Goal: Ask a question: Seek information or help from site administrators or community

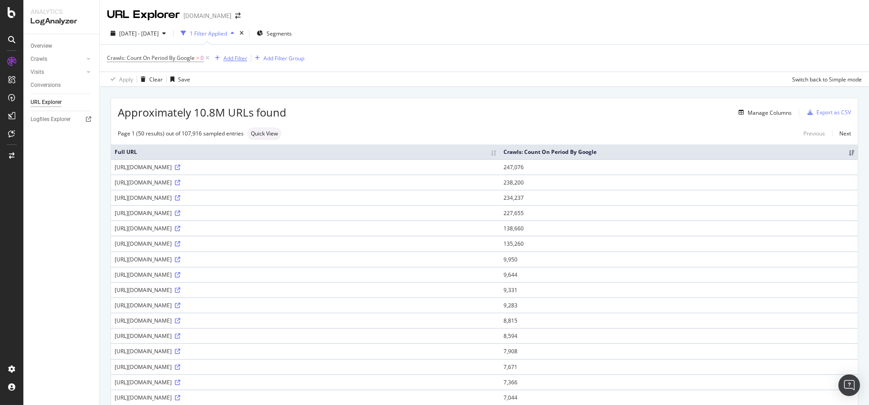
click at [237, 59] on div "Add Filter" at bounding box center [235, 58] width 24 height 8
click at [166, 33] on icon "button" at bounding box center [164, 33] width 4 height 5
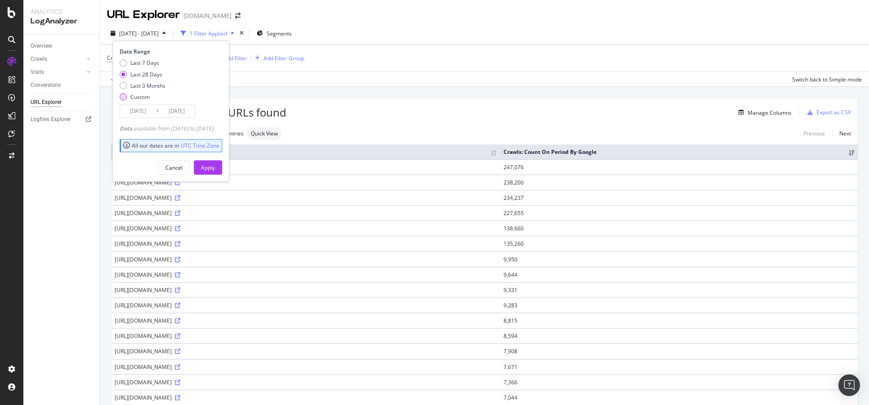
click at [147, 97] on div "Custom" at bounding box center [139, 97] width 19 height 8
click at [222, 170] on button "Apply" at bounding box center [208, 168] width 28 height 14
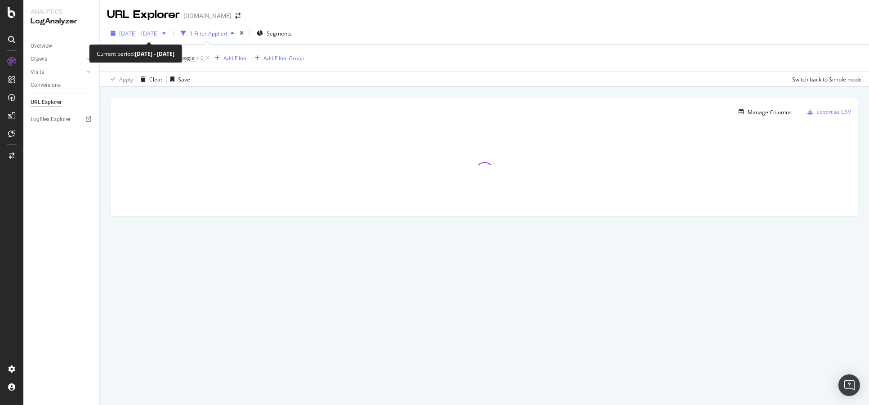
click at [159, 36] on span "2025 Sep. 10th - Oct. 7th" at bounding box center [139, 34] width 40 height 8
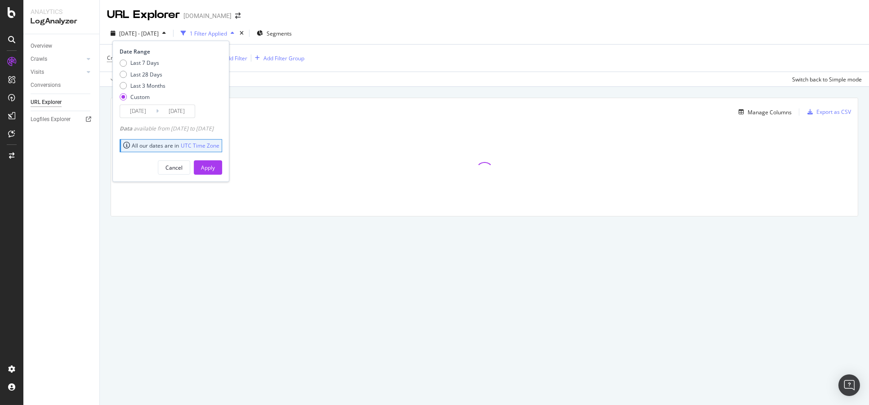
click at [136, 111] on input "2025/09/10" at bounding box center [138, 111] width 36 height 13
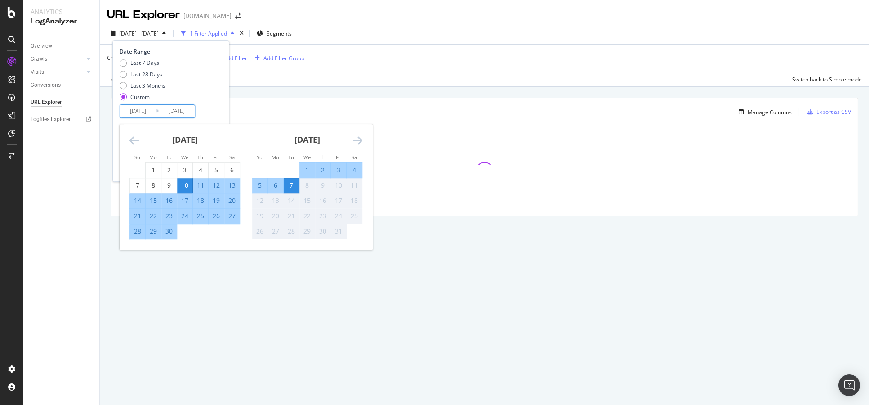
click at [129, 138] on div "September 2025 1 2 3 4 5 6 7 8 9 10 11 12 13 14 15 16 17 18 19 20 21 22 23 24 2…" at bounding box center [185, 181] width 122 height 115
click at [132, 138] on icon "Move backward to switch to the previous month." at bounding box center [133, 140] width 9 height 11
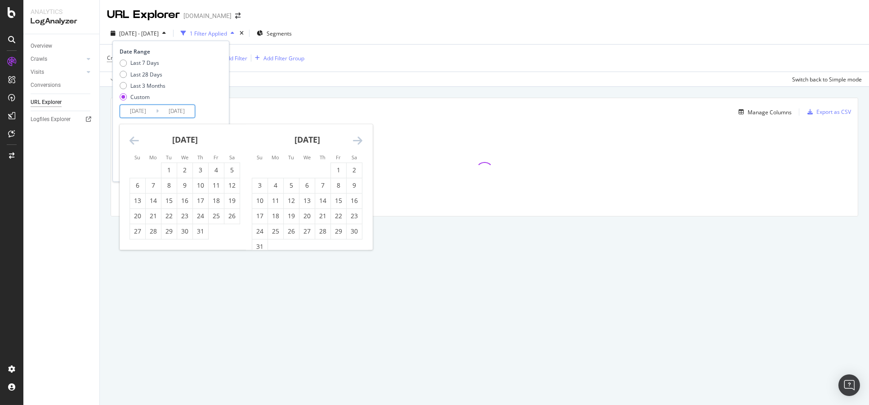
click at [132, 138] on icon "Move backward to switch to the previous month." at bounding box center [133, 140] width 9 height 11
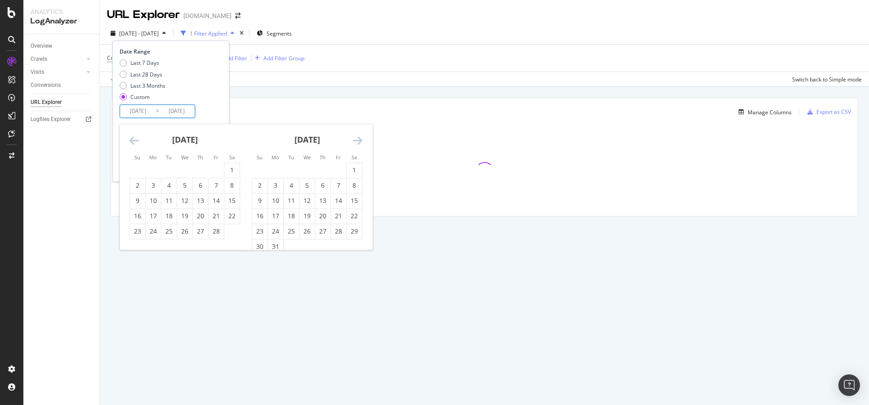
click at [132, 138] on icon "Move backward to switch to the previous month." at bounding box center [133, 140] width 9 height 11
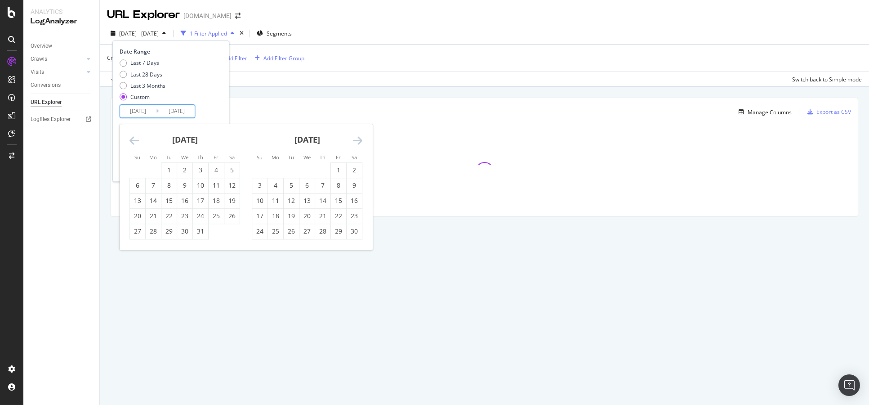
click at [132, 138] on icon "Move backward to switch to the previous month." at bounding box center [133, 140] width 9 height 11
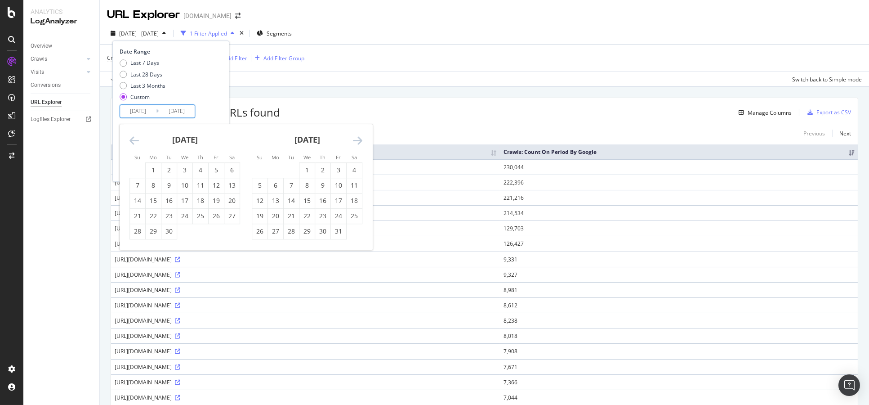
click at [132, 138] on icon "Move backward to switch to the previous month." at bounding box center [133, 140] width 9 height 11
click at [230, 198] on div "20" at bounding box center [231, 200] width 15 height 9
type input "2024/01/20"
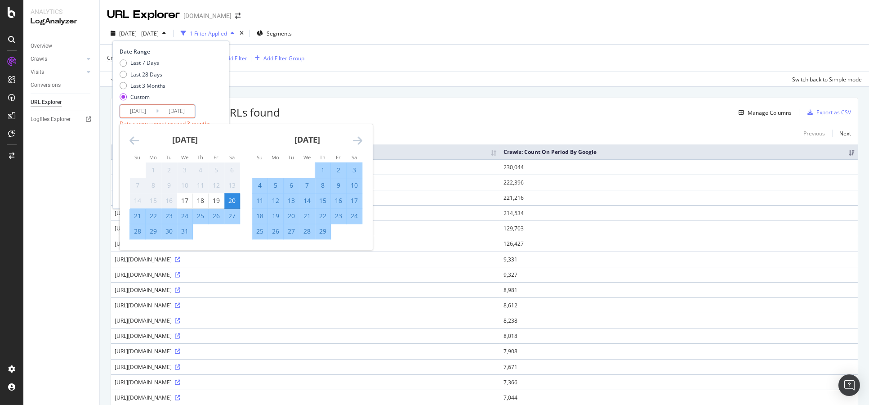
click at [293, 216] on div "20" at bounding box center [291, 215] width 15 height 9
type input "2024/02/20"
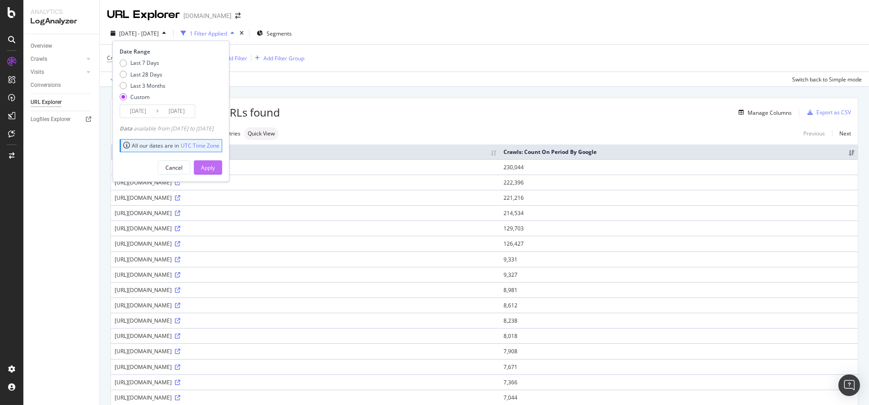
click at [215, 167] on div "Apply" at bounding box center [208, 168] width 14 height 8
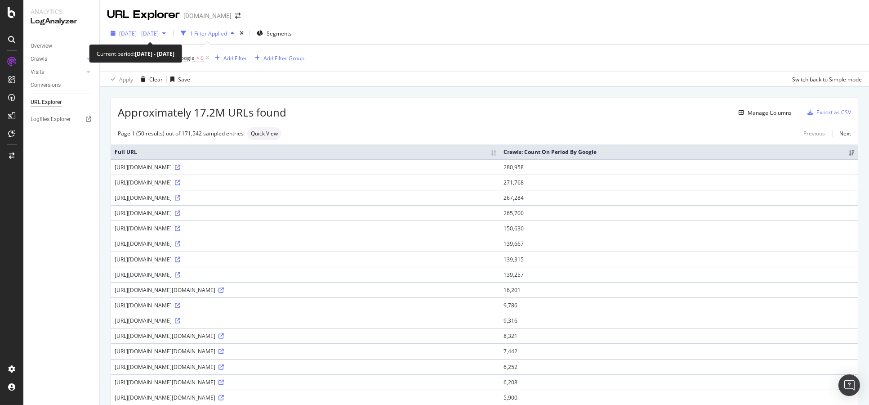
click at [159, 32] on span "2024 Jan. 20th - Feb. 20th" at bounding box center [139, 34] width 40 height 8
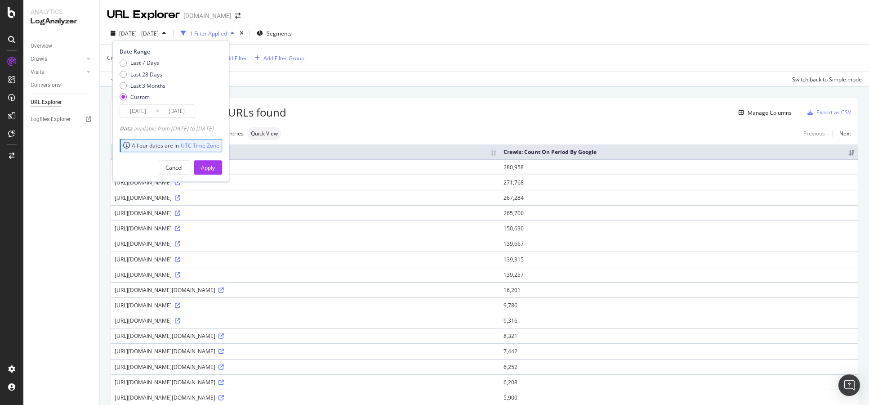
click at [138, 115] on input "2024/01/20" at bounding box center [138, 111] width 36 height 13
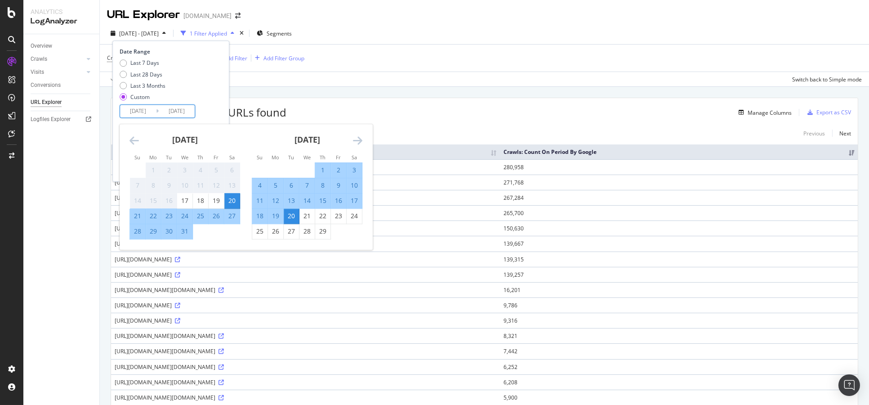
click at [357, 136] on icon "Move forward to switch to the next month." at bounding box center [357, 140] width 9 height 11
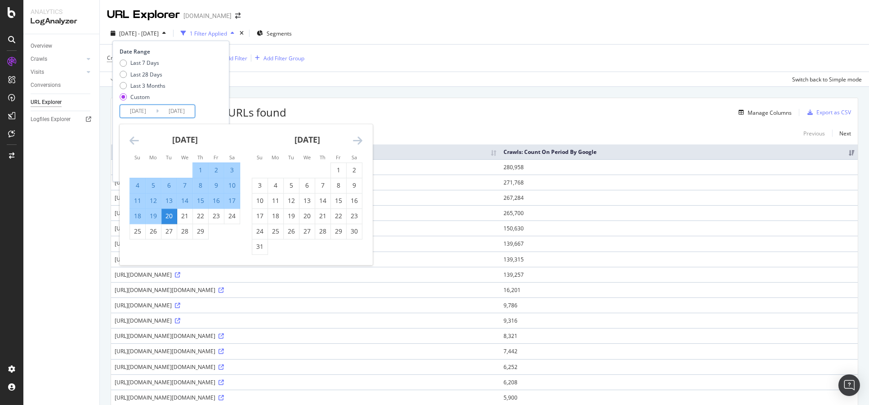
click at [357, 136] on icon "Move forward to switch to the next month." at bounding box center [357, 140] width 9 height 11
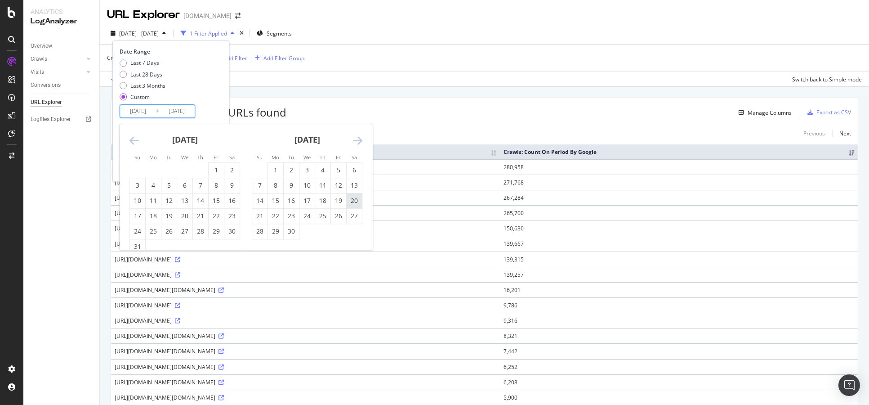
click at [352, 201] on div "20" at bounding box center [354, 200] width 15 height 9
type input "2024/04/20"
click at [362, 134] on div "April 2024 1 2 3 4 5 6 7 8 9 10 11 12 13 14 15 16 17 18 19 20 21 22 23 24 25 26…" at bounding box center [307, 181] width 122 height 115
click at [361, 138] on icon "Move forward to switch to the next month." at bounding box center [357, 140] width 9 height 11
click at [276, 218] on div "20" at bounding box center [275, 215] width 15 height 9
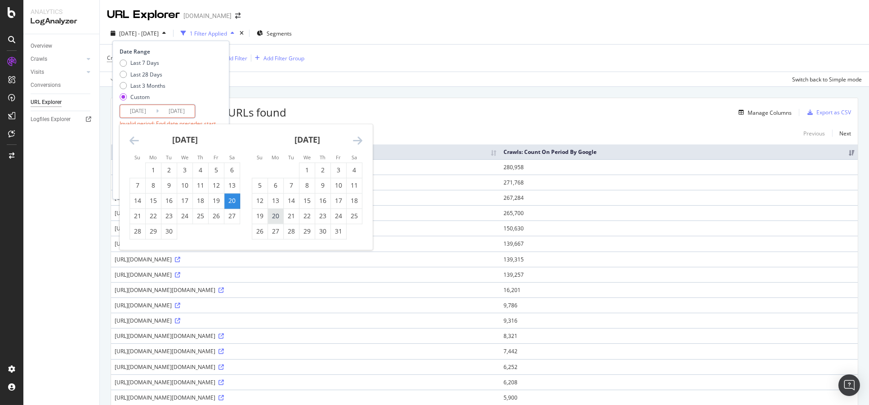
type input "2024/05/20"
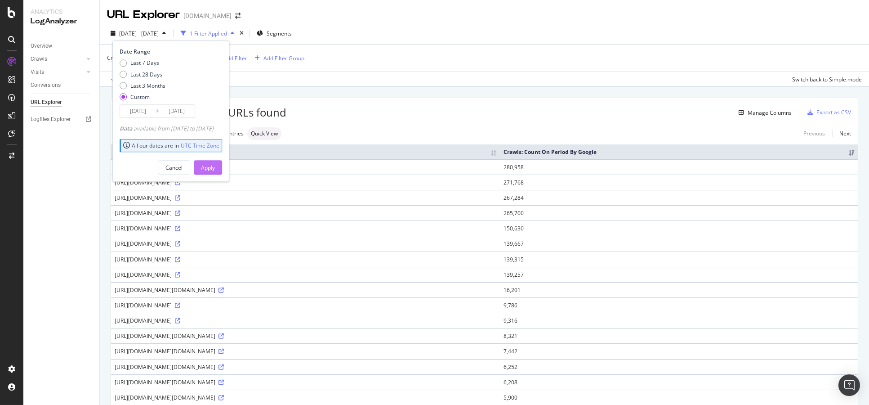
click at [222, 170] on button "Apply" at bounding box center [208, 168] width 28 height 14
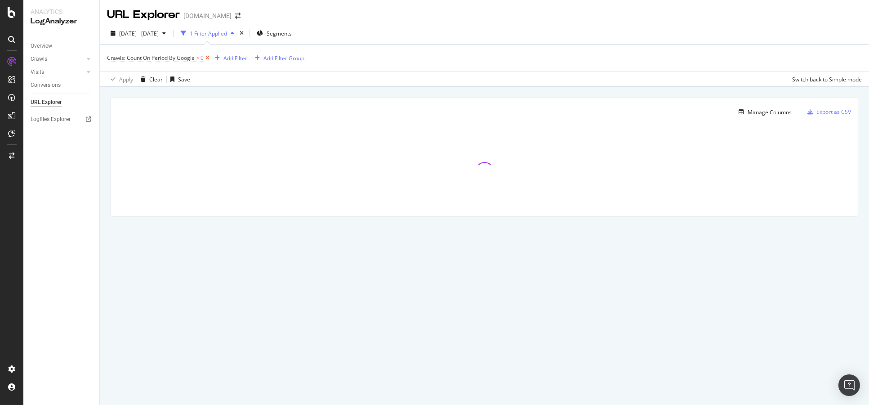
click at [207, 58] on icon at bounding box center [208, 58] width 8 height 9
click at [128, 52] on div "Add Filter Add Filter Group" at bounding box center [153, 57] width 93 height 11
click at [127, 54] on div "Add Filter" at bounding box center [131, 58] width 24 height 8
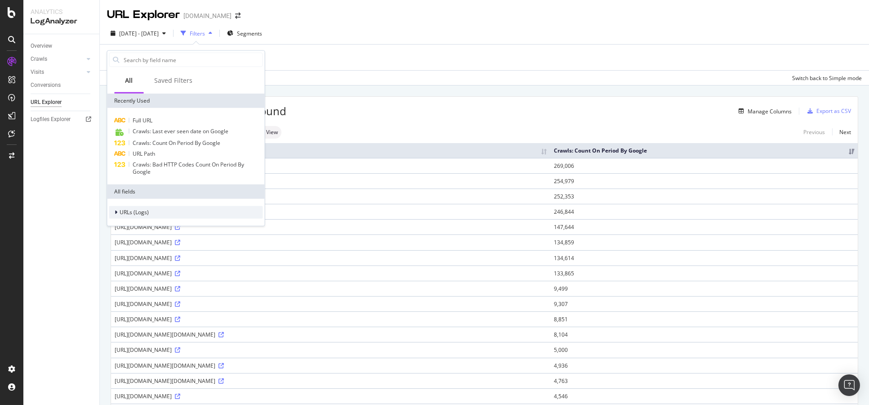
click at [168, 214] on div "URLs (Logs)" at bounding box center [186, 212] width 154 height 13
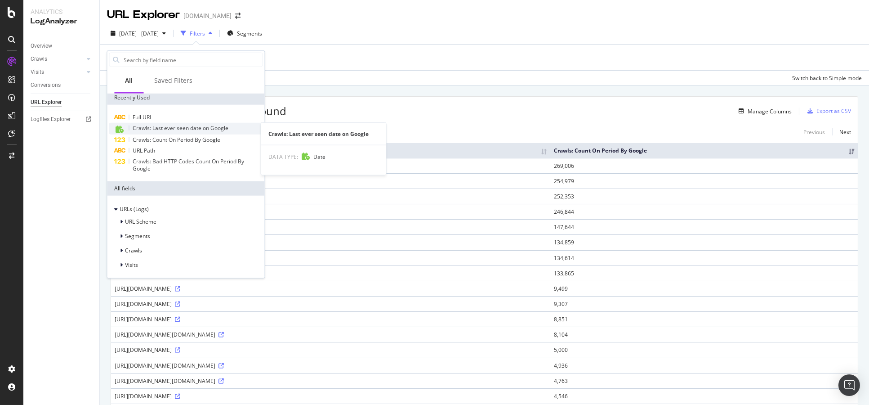
click at [188, 130] on span "Crawls: Last ever seen date on Google" at bounding box center [181, 128] width 96 height 8
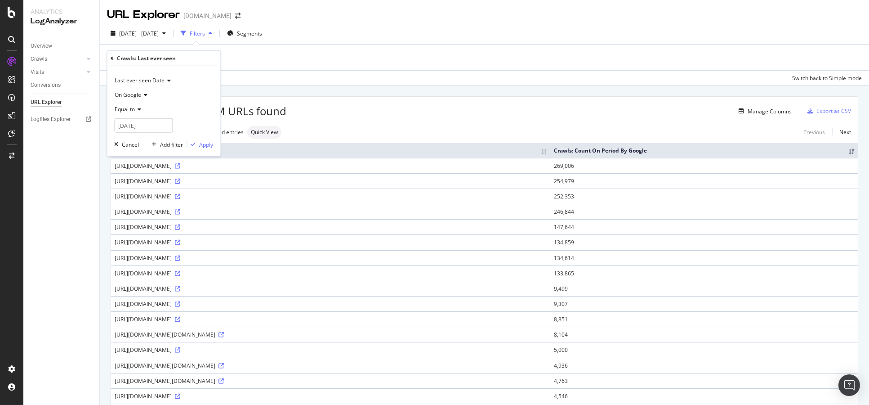
click at [136, 110] on icon at bounding box center [138, 109] width 6 height 5
click at [157, 179] on div "Before or equal to" at bounding box center [164, 175] width 96 height 12
click at [196, 143] on div "button" at bounding box center [193, 144] width 12 height 5
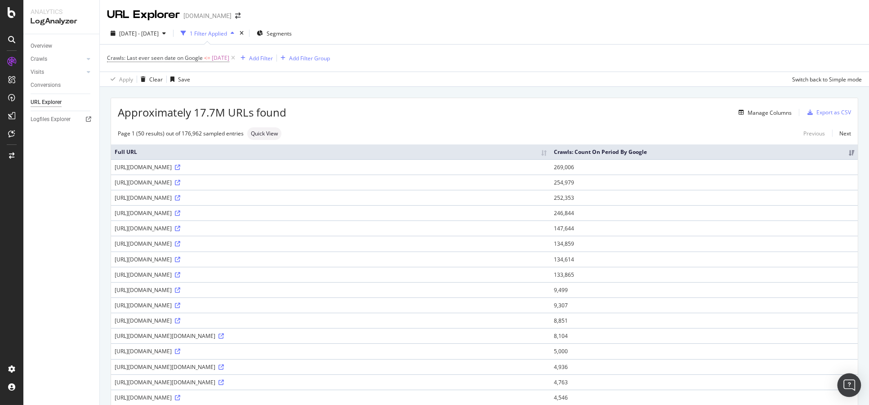
click at [856, 376] on div "Open Intercom Messenger" at bounding box center [850, 385] width 24 height 24
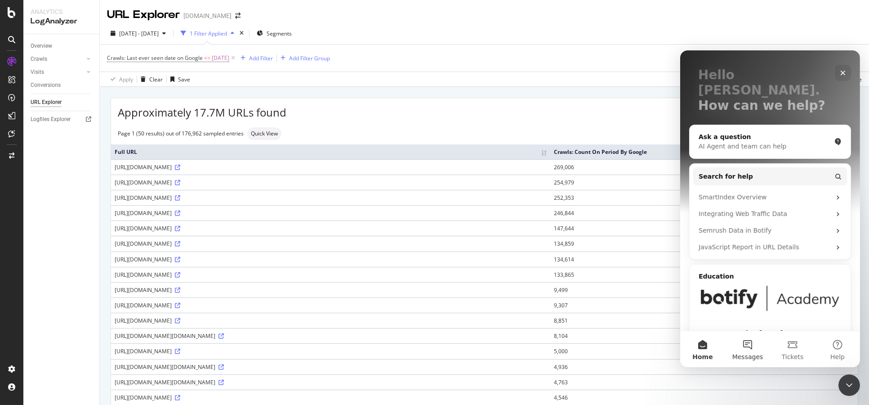
scroll to position [48, 0]
click at [826, 166] on button "Search for help" at bounding box center [770, 175] width 154 height 18
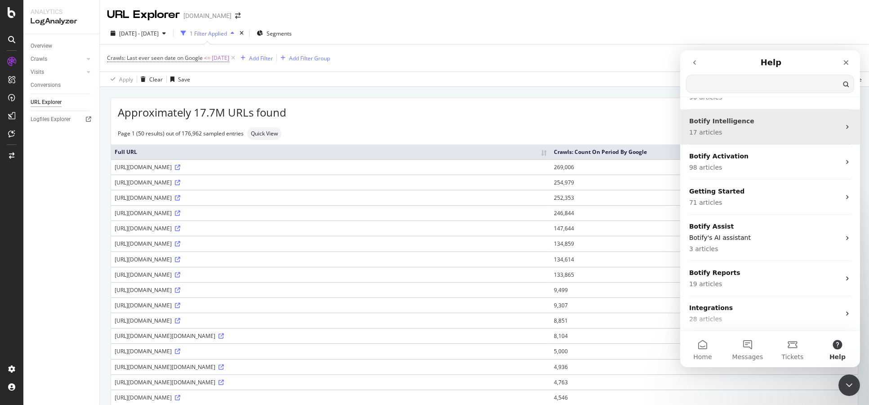
scroll to position [49, 0]
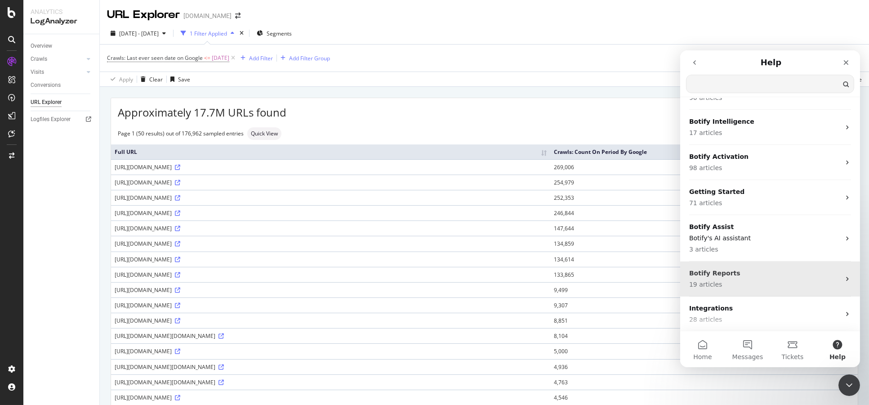
click at [735, 280] on p "19 articles" at bounding box center [764, 284] width 151 height 9
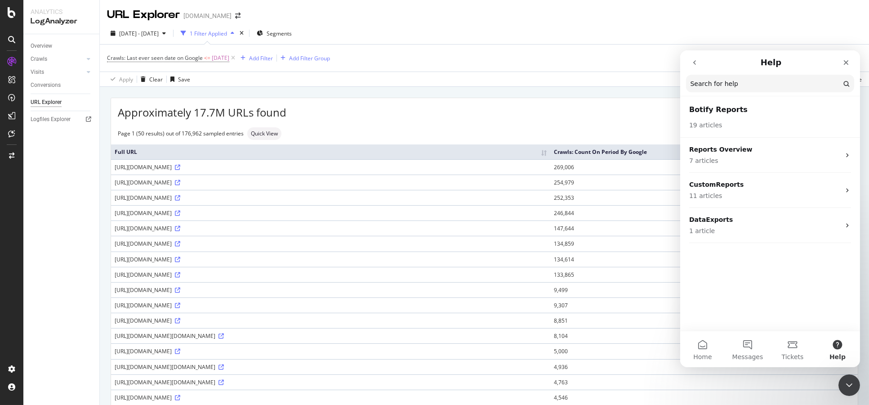
click at [694, 61] on icon "go back" at bounding box center [694, 62] width 7 height 7
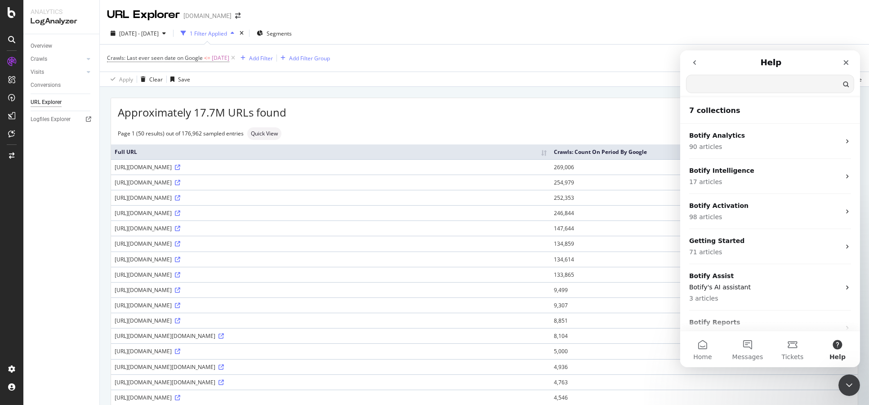
scroll to position [0, 0]
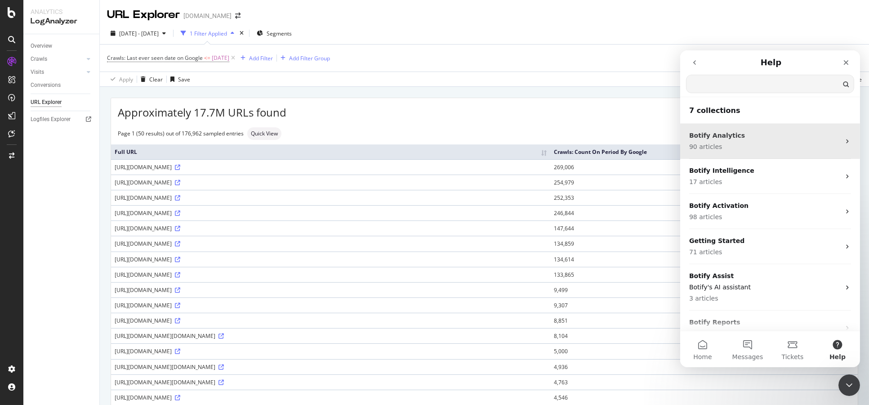
click at [738, 157] on div "Botify Analytics 90 articles" at bounding box center [770, 141] width 180 height 35
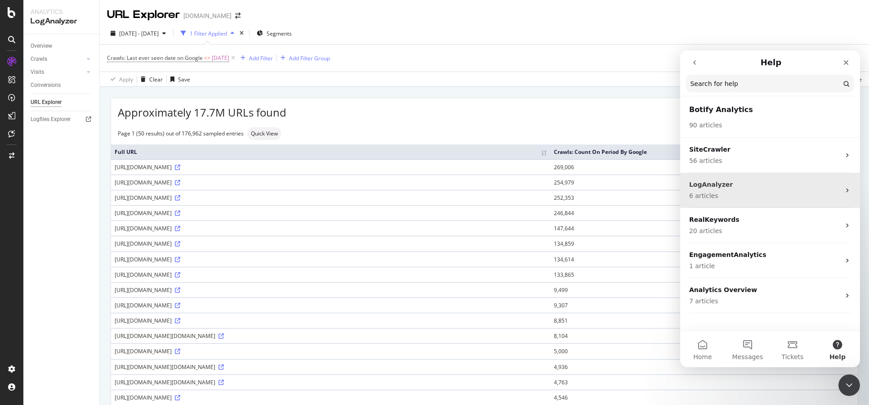
click at [749, 173] on div "LogAnalyzer 6 articles" at bounding box center [770, 190] width 180 height 35
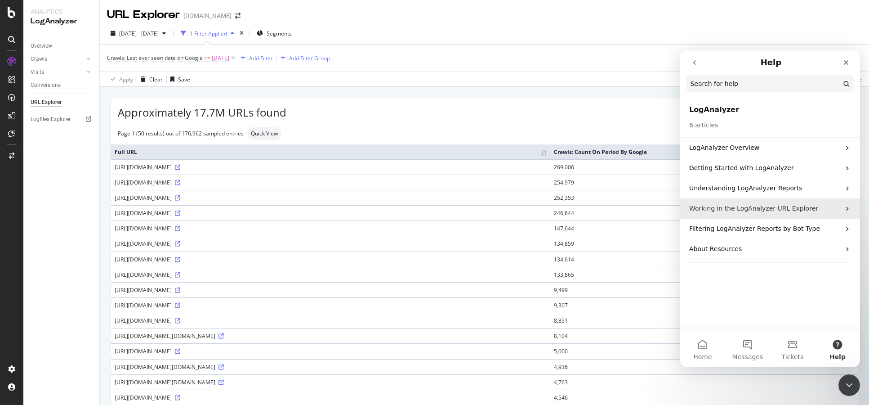
click at [796, 215] on div "Working in the LogAnalyzer URL Explorer" at bounding box center [770, 208] width 180 height 20
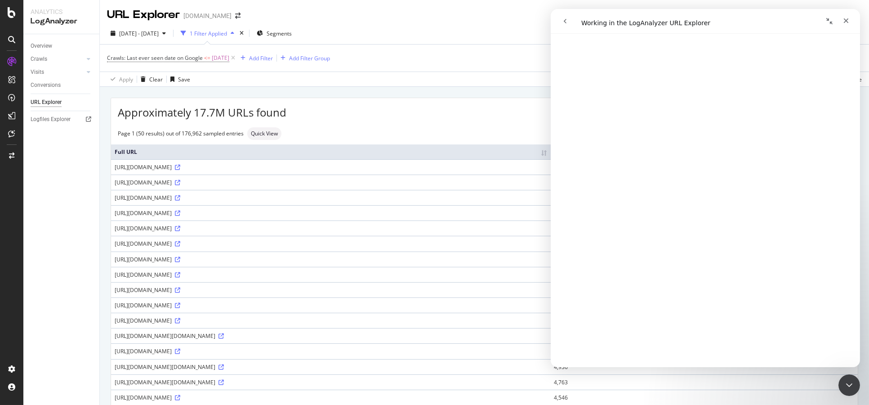
scroll to position [575, 0]
click at [563, 24] on icon "go back" at bounding box center [564, 21] width 7 height 7
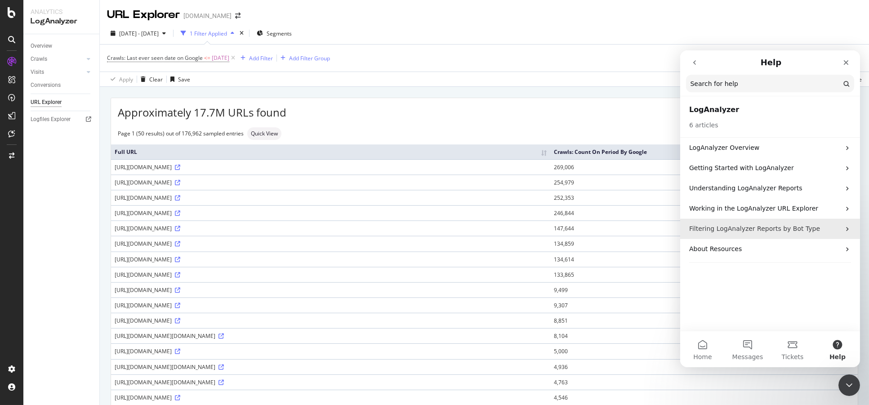
click at [765, 236] on div "Filtering LogAnalyzer Reports by Bot Type" at bounding box center [770, 228] width 180 height 20
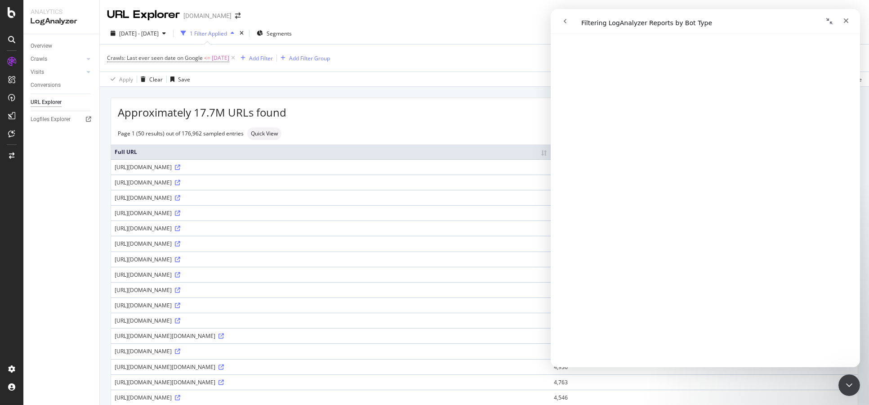
scroll to position [144, 0]
click at [568, 22] on button "go back" at bounding box center [564, 21] width 17 height 17
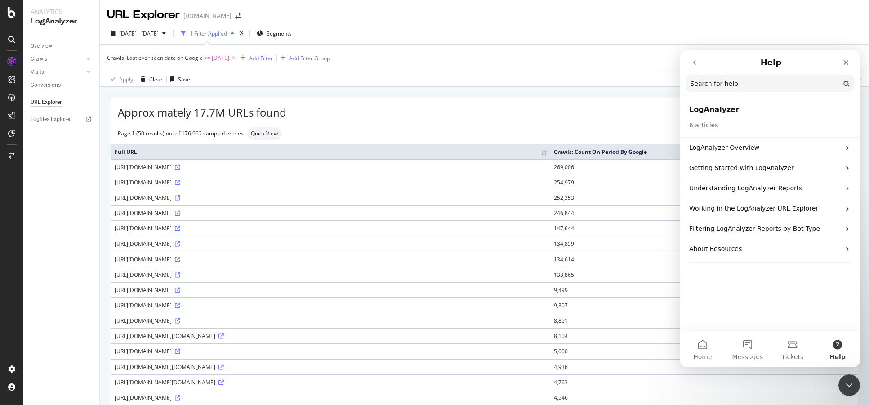
click at [692, 62] on icon "go back" at bounding box center [694, 62] width 7 height 7
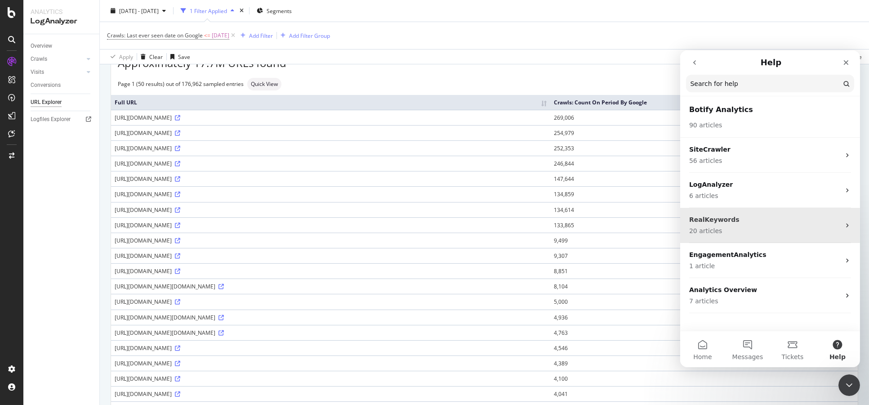
scroll to position [0, 0]
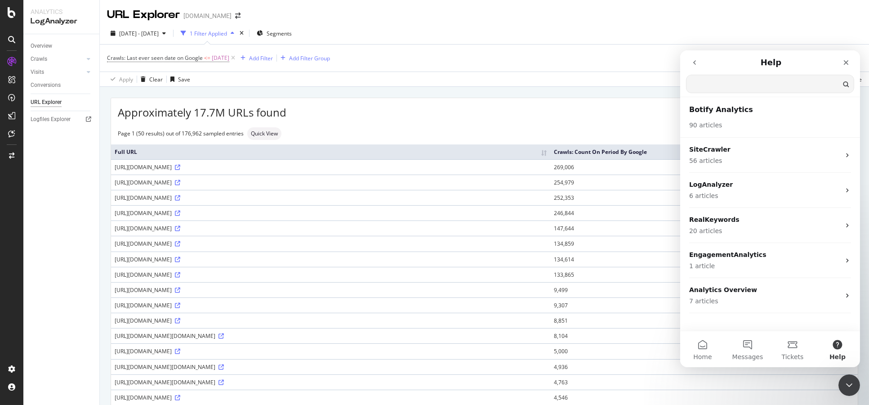
click at [757, 79] on input "Search for help" at bounding box center [769, 84] width 167 height 18
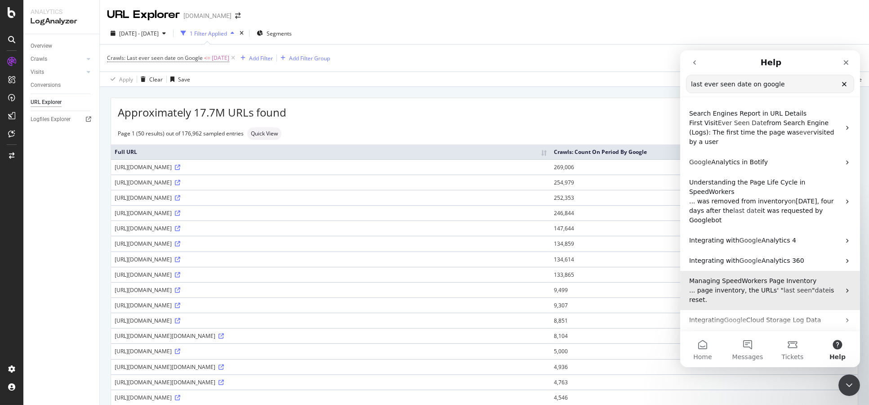
scroll to position [50, 0]
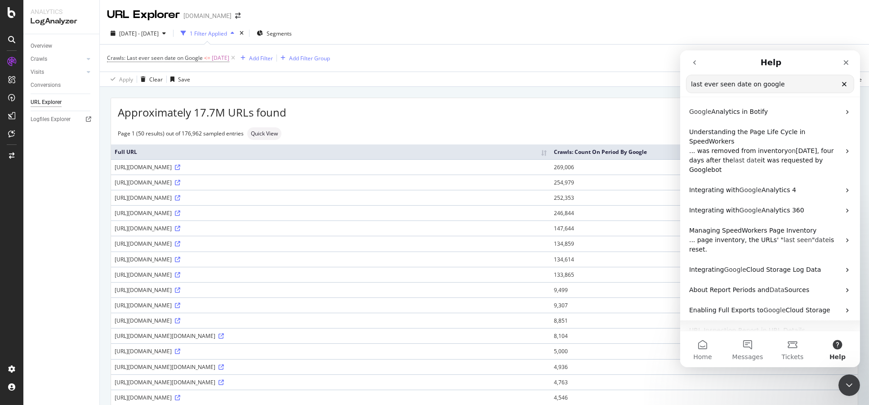
type input "last ever seen date on google"
click at [700, 345] on span "last" at bounding box center [694, 348] width 11 height 7
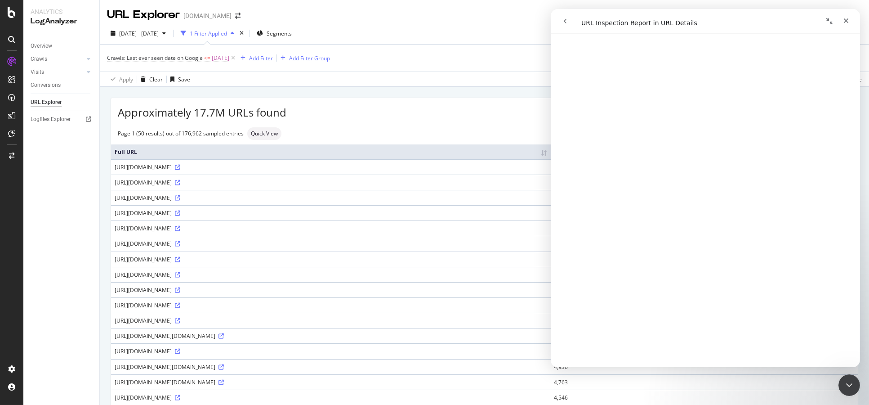
scroll to position [0, 0]
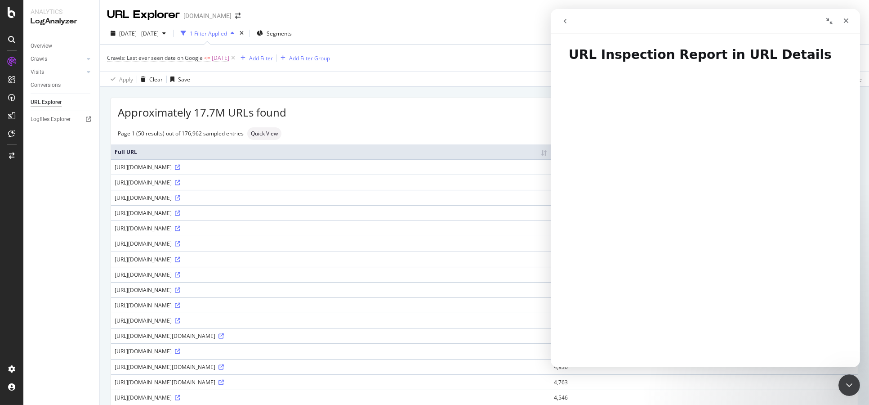
click at [567, 24] on icon "go back" at bounding box center [564, 21] width 7 height 7
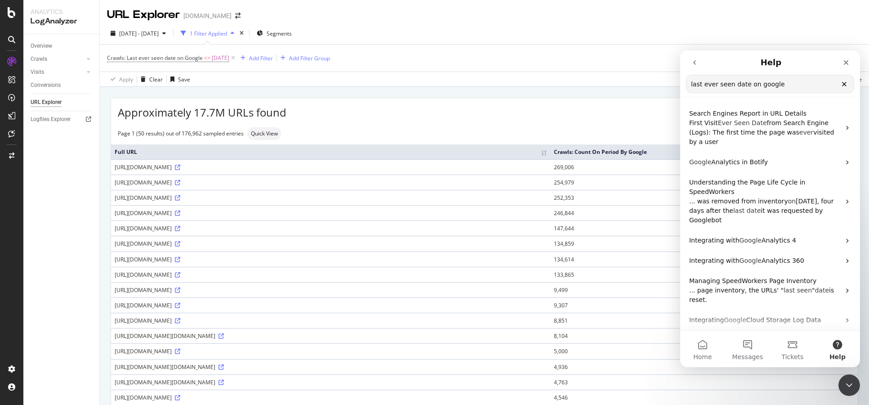
click at [784, 336] on span "Sources" at bounding box center [796, 339] width 25 height 7
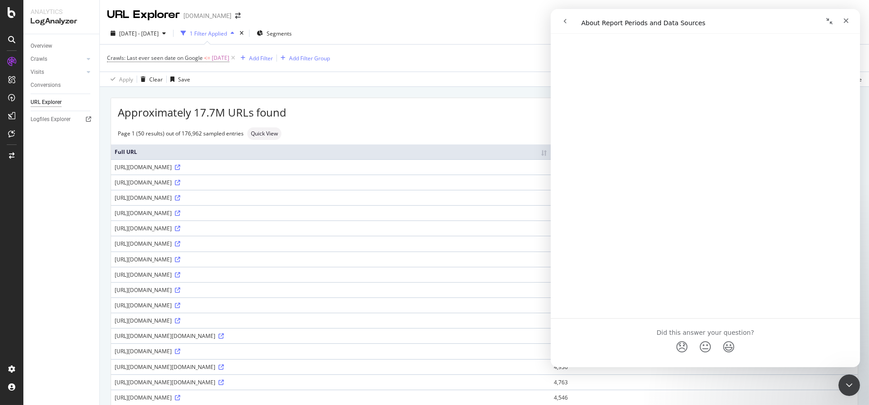
scroll to position [1519, 0]
click at [567, 23] on icon "go back" at bounding box center [564, 21] width 7 height 7
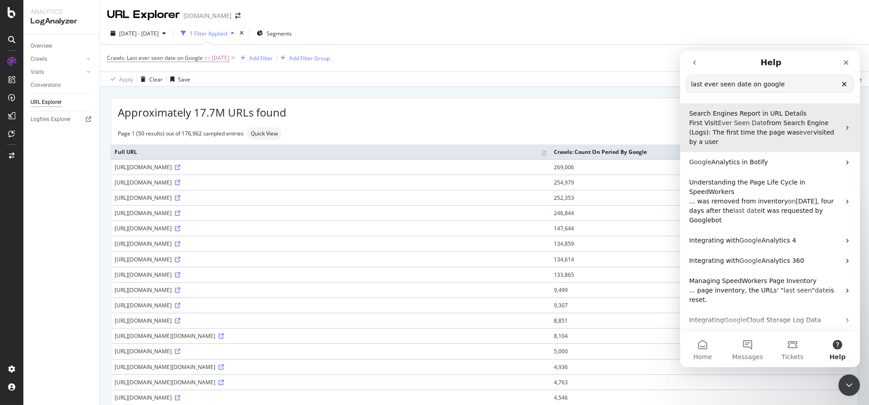
click at [751, 125] on span "Date" at bounding box center [758, 122] width 15 height 7
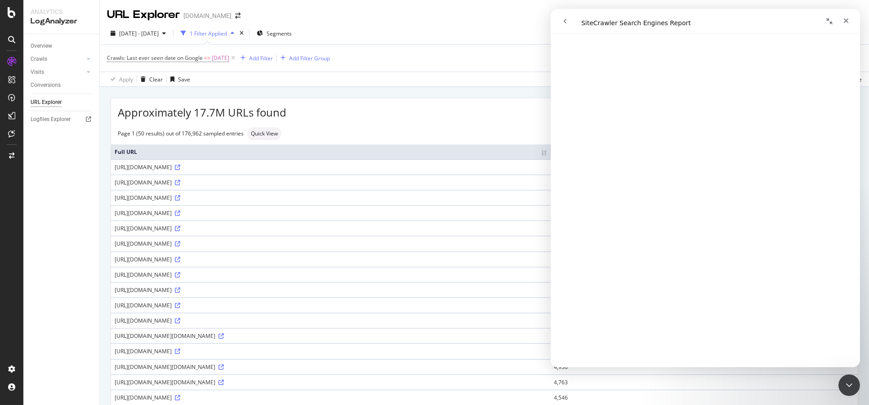
scroll to position [0, 0]
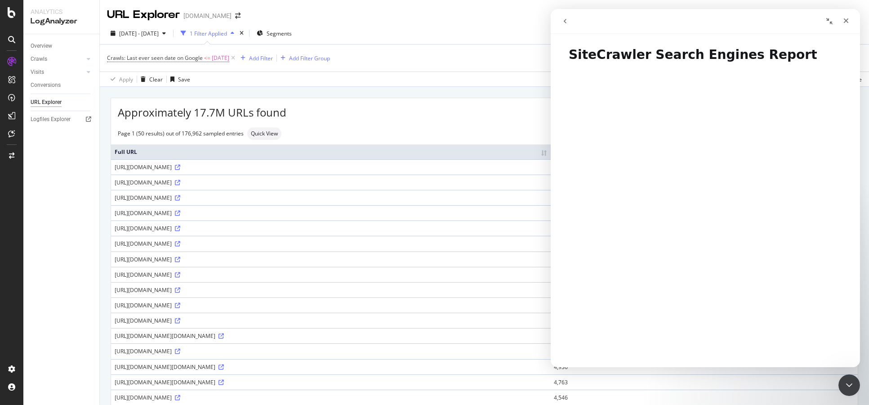
click at [560, 18] on button "go back" at bounding box center [564, 21] width 17 height 17
click at [566, 21] on icon "go back" at bounding box center [564, 21] width 7 height 7
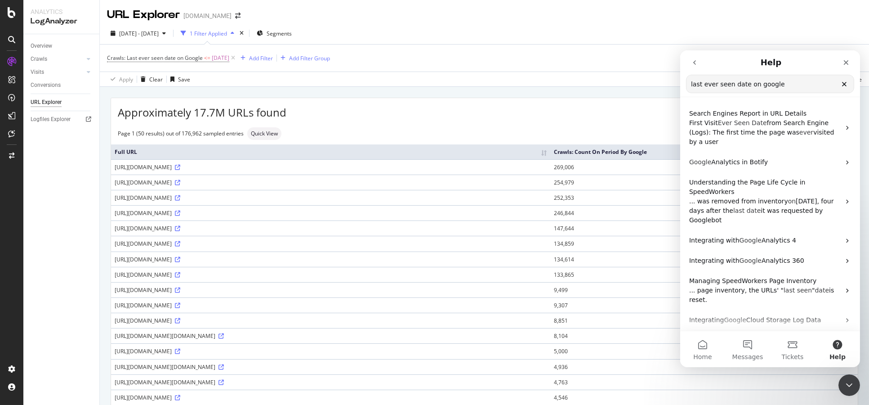
click at [695, 62] on icon "go back" at bounding box center [694, 62] width 7 height 7
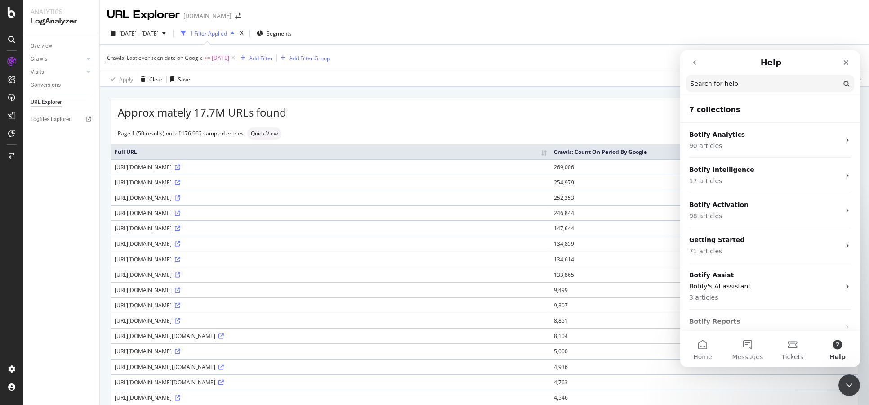
click at [687, 58] on button "go back" at bounding box center [694, 62] width 17 height 17
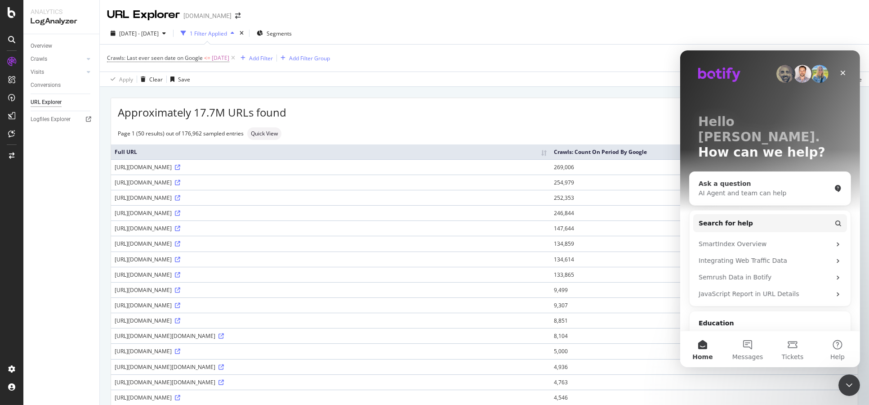
click at [753, 188] on div "AI Agent and team can help" at bounding box center [764, 192] width 132 height 9
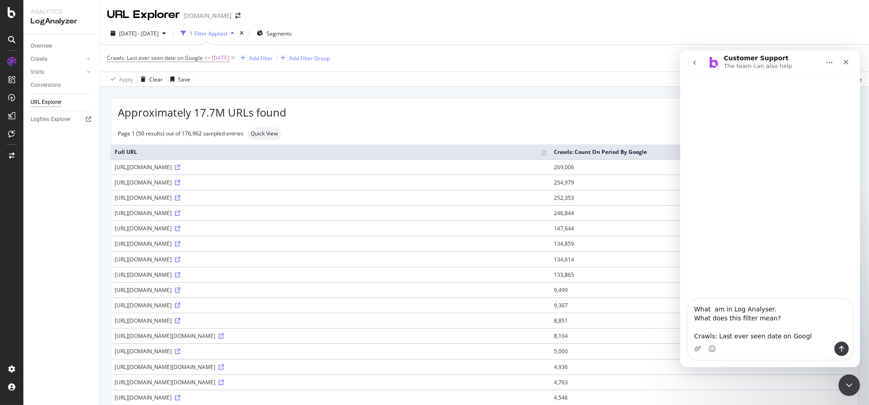
type textarea "What am in Log Analyser. What does this filter mean? Crawls: Last ever seen dat…"
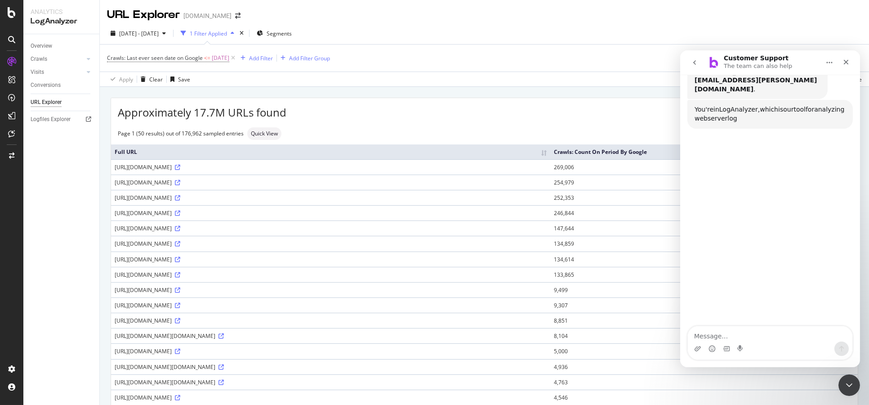
scroll to position [137, 0]
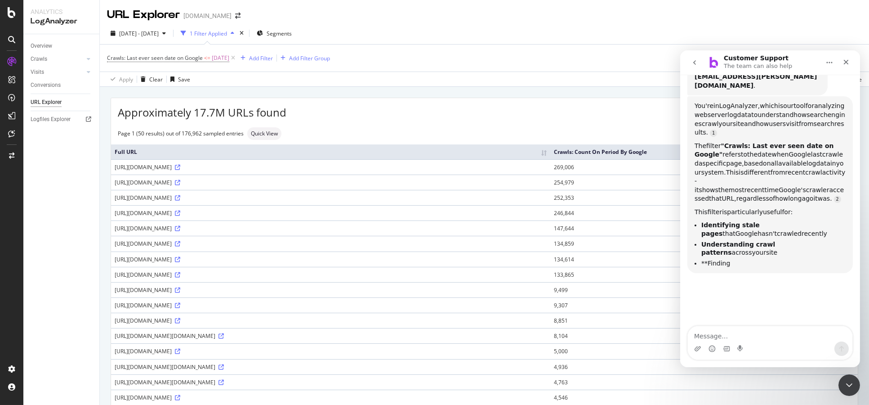
click at [788, 151] on span "Google" at bounding box center [799, 154] width 22 height 7
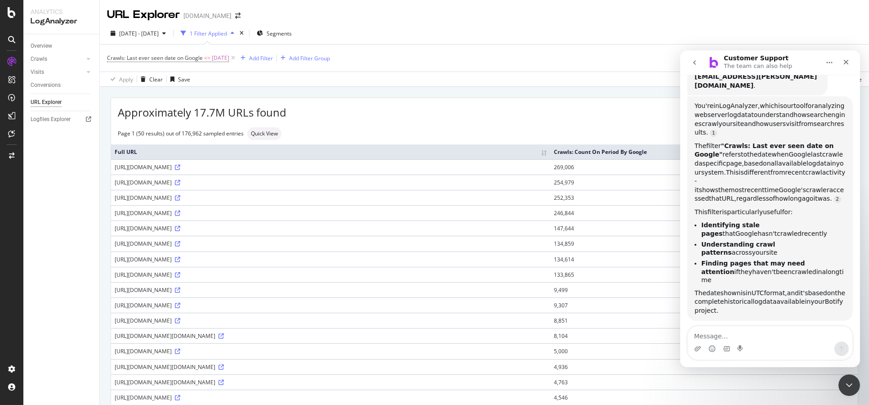
drag, startPoint x: 736, startPoint y: 148, endPoint x: 833, endPoint y: 151, distance: 96.7
click at [833, 151] on div "The filter "Crawls: Last ever seen date on Google" refers to the date when Goog…" at bounding box center [769, 173] width 151 height 62
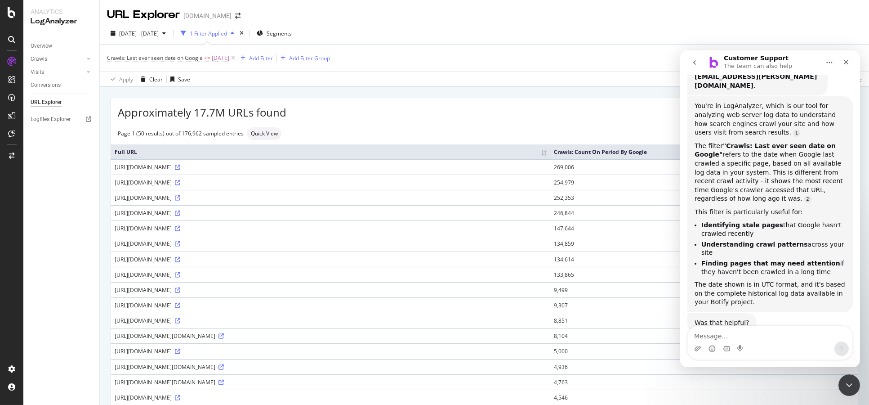
click at [829, 155] on div "The filter "Crawls: Last ever seen date on Google" refers to the date when Goog…" at bounding box center [769, 173] width 151 height 62
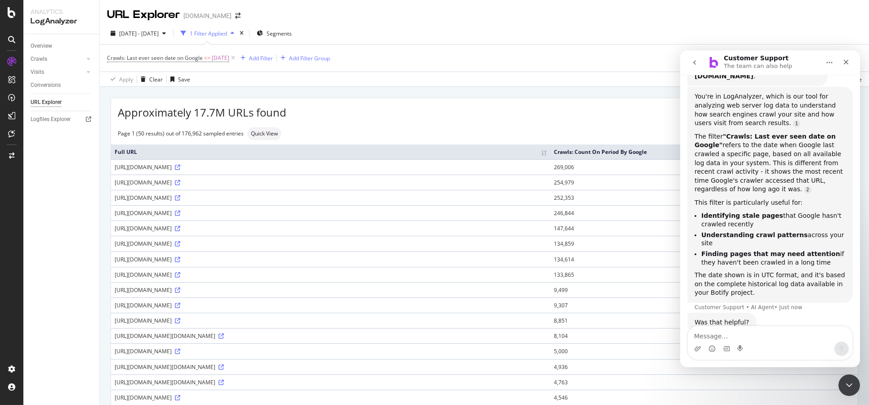
click at [851, 384] on icon "Close Intercom Messenger" at bounding box center [848, 383] width 11 height 11
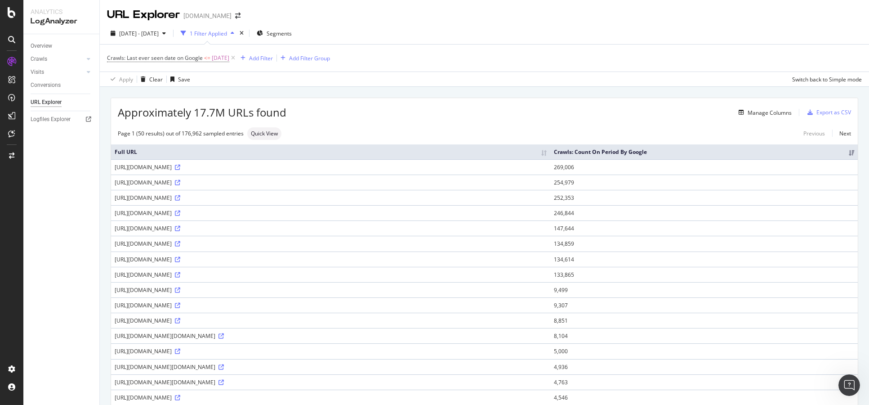
scroll to position [143, 0]
click at [137, 30] on span "2024 Apr. 20th - May. 20th" at bounding box center [139, 34] width 40 height 8
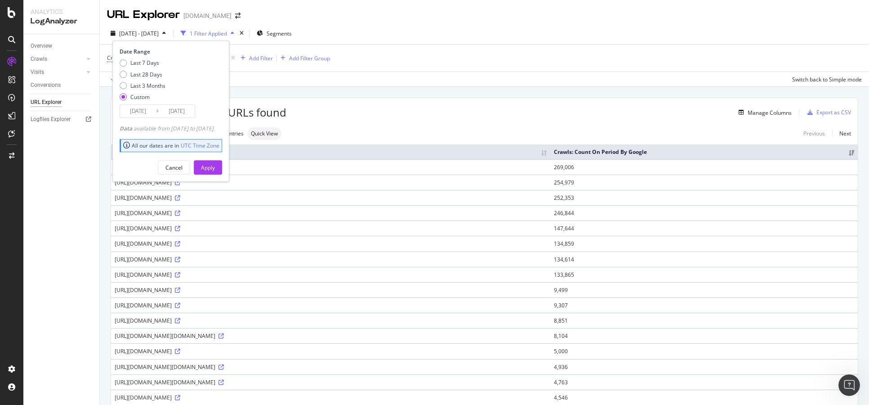
click at [133, 110] on input "2024/04/20" at bounding box center [138, 111] width 36 height 13
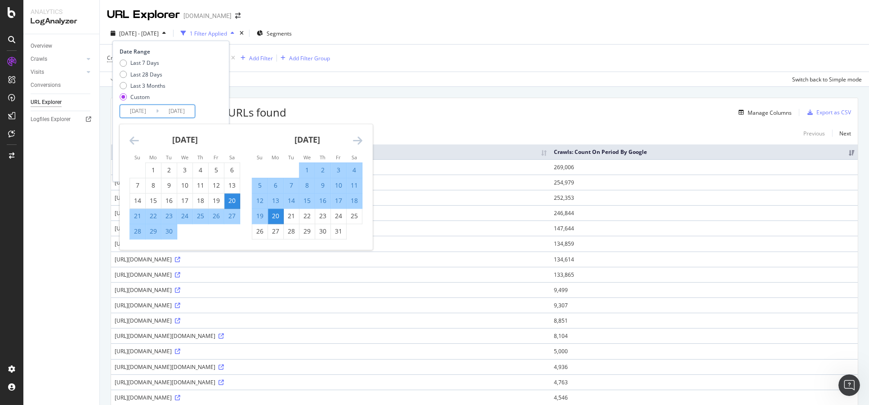
click at [357, 138] on icon "Move forward to switch to the next month." at bounding box center [357, 140] width 9 height 11
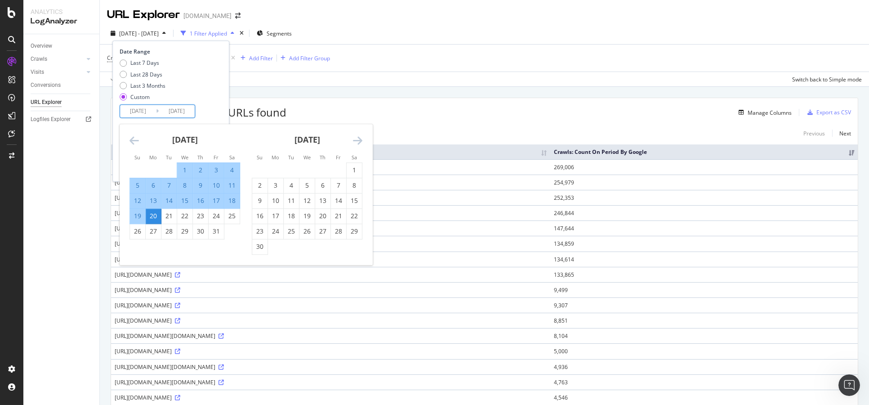
click at [357, 138] on icon "Move forward to switch to the next month." at bounding box center [357, 140] width 9 height 11
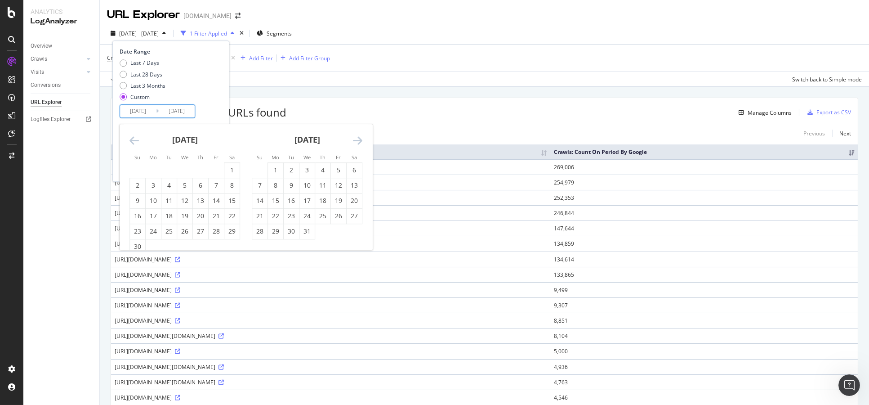
click at [357, 138] on icon "Move forward to switch to the next month." at bounding box center [357, 140] width 9 height 11
click at [290, 217] on div "20" at bounding box center [291, 215] width 15 height 9
type input "2024/08/20"
click at [357, 136] on icon "Move forward to switch to the next month." at bounding box center [357, 140] width 9 height 11
click at [343, 200] on div "20" at bounding box center [338, 200] width 15 height 9
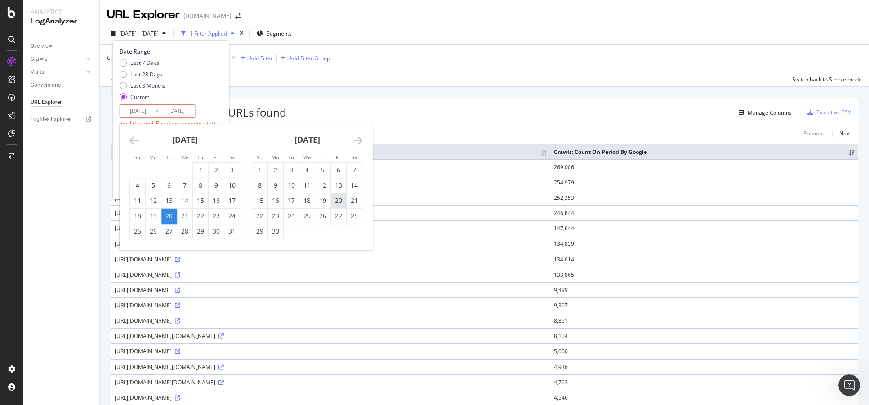
type input "2024/09/20"
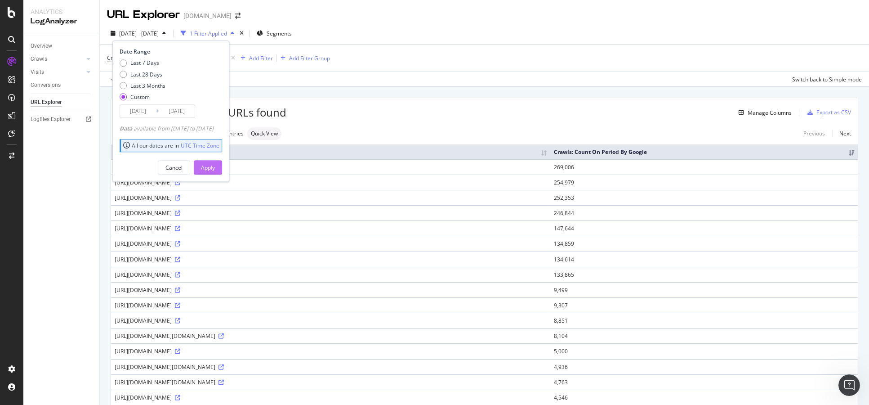
click at [222, 168] on button "Apply" at bounding box center [208, 168] width 28 height 14
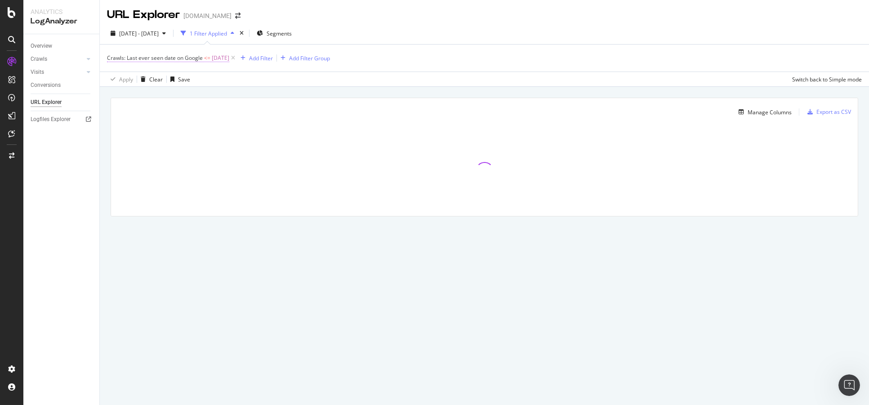
click at [224, 54] on span "2025-10-09" at bounding box center [221, 58] width 18 height 13
click at [128, 124] on input "2025-10-09" at bounding box center [143, 124] width 58 height 14
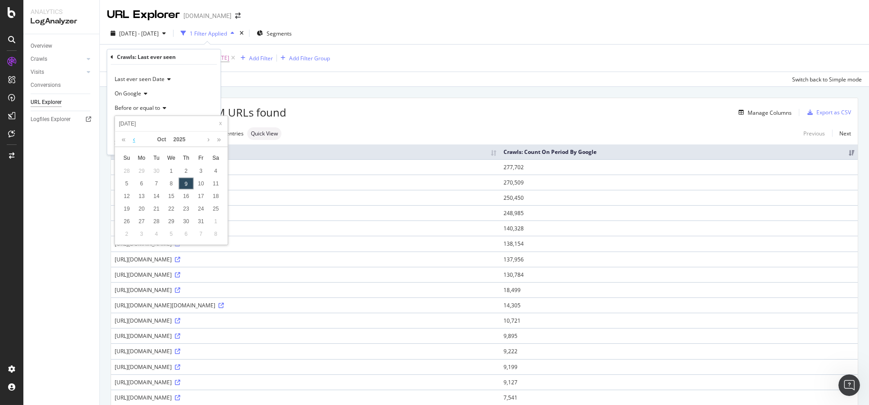
click at [134, 139] on link at bounding box center [133, 139] width 7 height 15
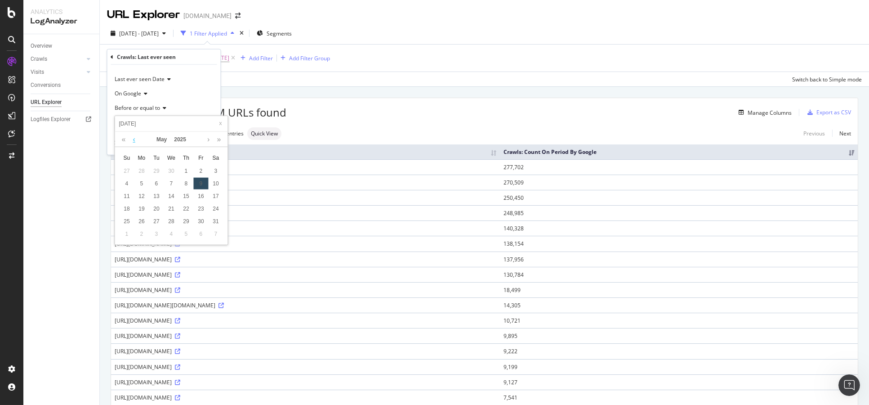
click at [134, 139] on link at bounding box center [133, 139] width 7 height 15
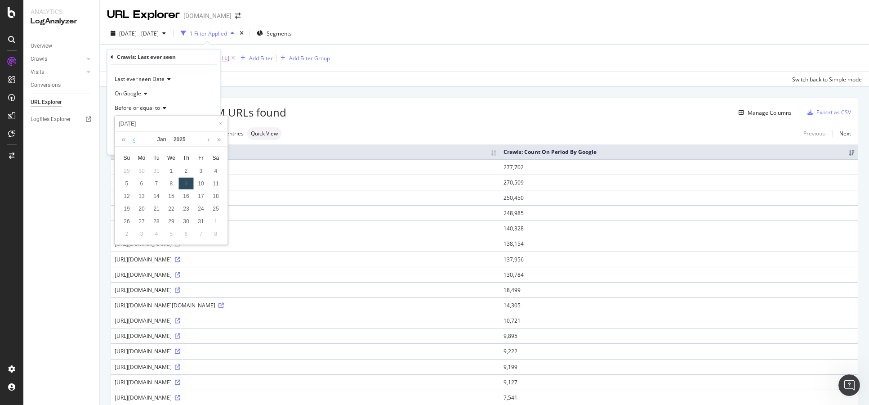
click at [134, 139] on link at bounding box center [133, 139] width 7 height 15
click at [171, 139] on link "2024" at bounding box center [179, 139] width 19 height 15
click at [198, 174] on link "2024" at bounding box center [206, 177] width 21 height 16
click at [162, 139] on link "Oct" at bounding box center [162, 139] width 16 height 15
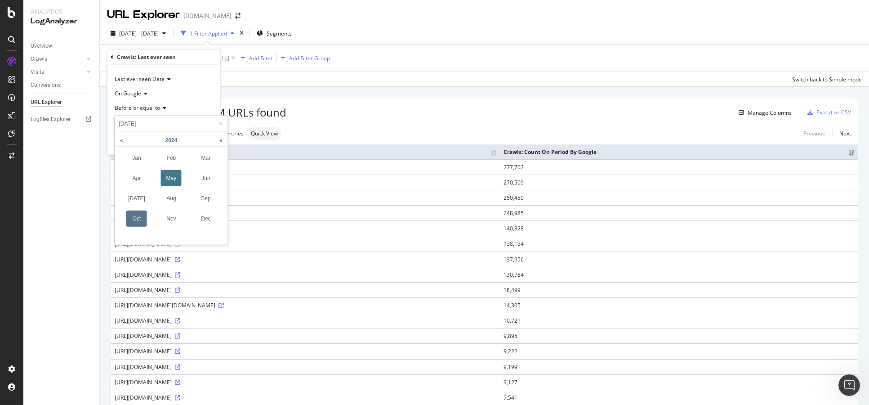
click at [172, 178] on link "May" at bounding box center [171, 177] width 21 height 16
click at [142, 208] on div "20" at bounding box center [141, 209] width 15 height 12
type input "2024-05-20"
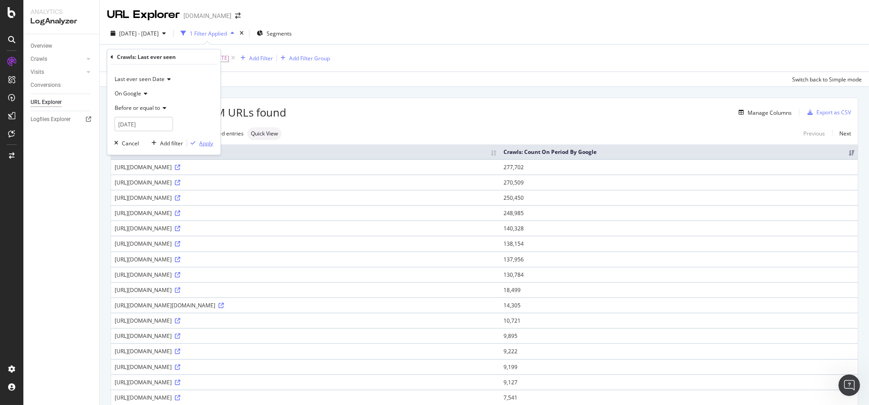
click at [203, 143] on div "Apply" at bounding box center [206, 143] width 14 height 8
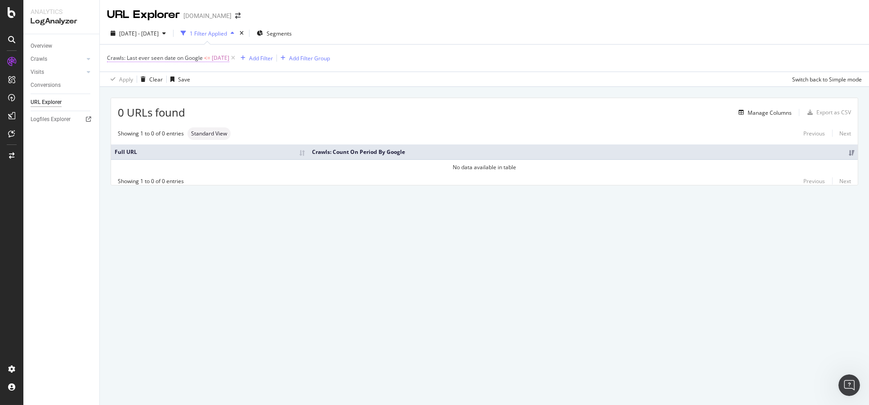
click at [194, 58] on span "Crawls: Last ever seen date on Google" at bounding box center [155, 58] width 96 height 8
click at [141, 129] on input "2024-05-20" at bounding box center [143, 124] width 58 height 14
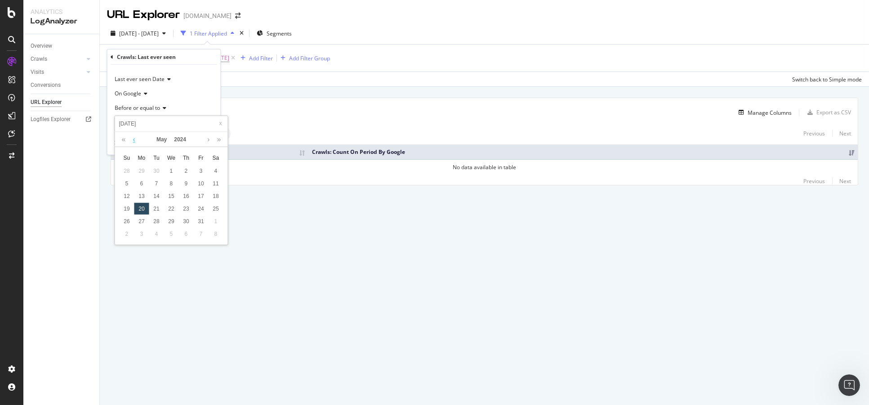
click at [134, 143] on link at bounding box center [133, 139] width 7 height 15
click at [209, 139] on link at bounding box center [208, 139] width 7 height 15
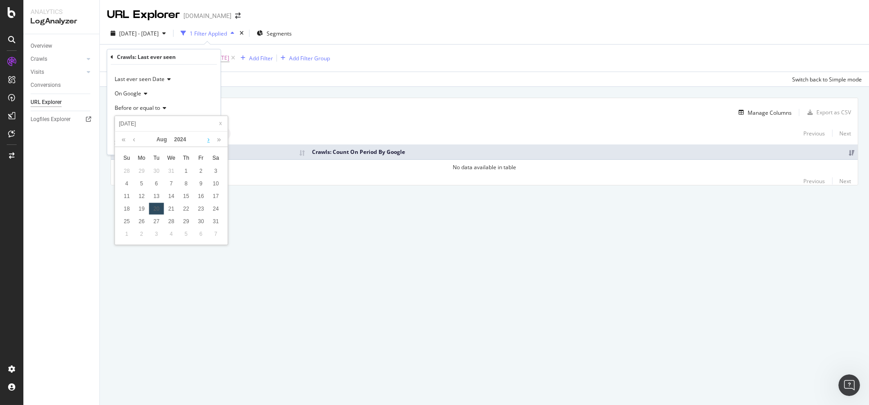
click at [209, 139] on link at bounding box center [208, 139] width 7 height 15
click at [134, 138] on link at bounding box center [133, 139] width 7 height 15
click at [158, 208] on div "20" at bounding box center [156, 209] width 15 height 12
type input "2024-08-20"
click at [211, 140] on div "Apply" at bounding box center [206, 143] width 14 height 8
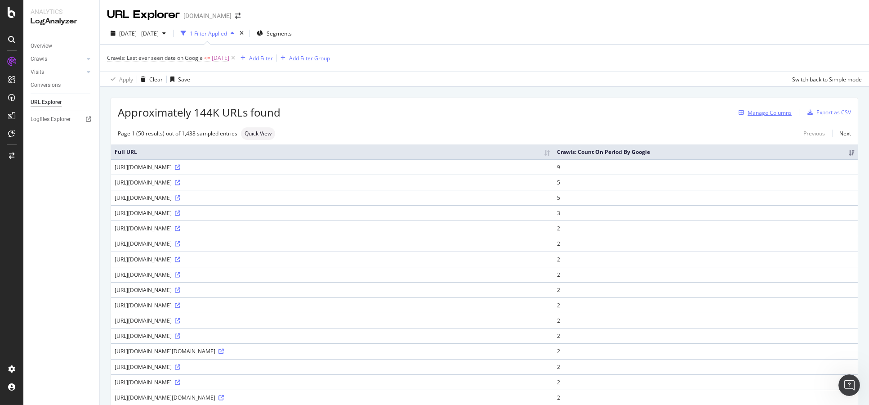
click at [748, 111] on div "Manage Columns" at bounding box center [770, 113] width 44 height 8
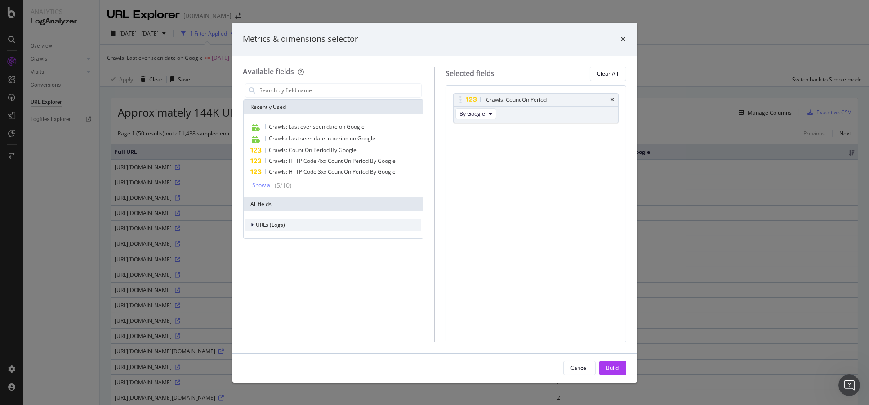
click at [272, 226] on span "URLs (Logs)" at bounding box center [270, 225] width 29 height 8
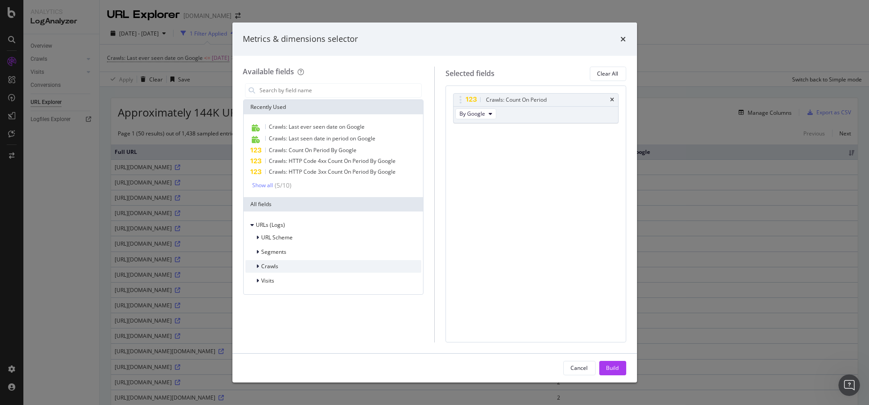
click at [303, 265] on div "Crawls" at bounding box center [333, 266] width 176 height 13
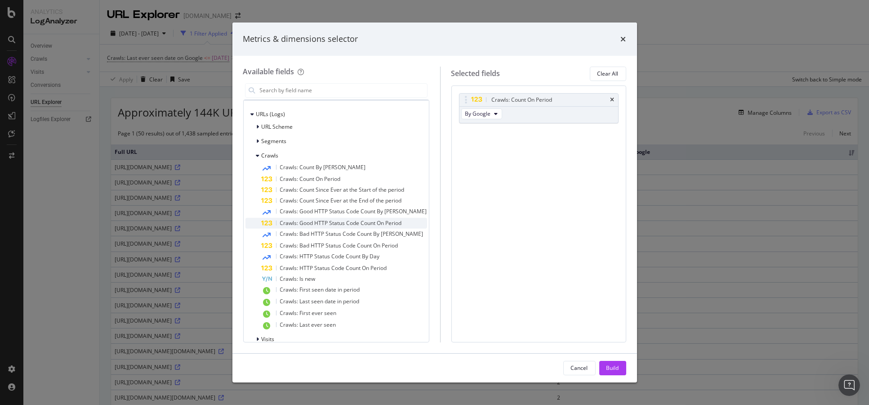
scroll to position [121, 0]
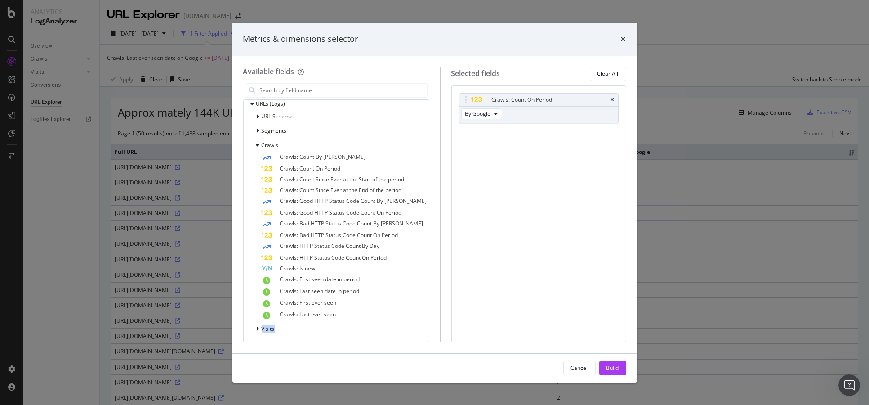
drag, startPoint x: 361, startPoint y: 313, endPoint x: 349, endPoint y: 342, distance: 31.2
click at [349, 342] on div "Recently Used Crawls: Last ever seen date on Google Crawls: Last seen date in p…" at bounding box center [336, 220] width 186 height 243
click at [395, 353] on div "modal" at bounding box center [434, 353] width 405 height 0
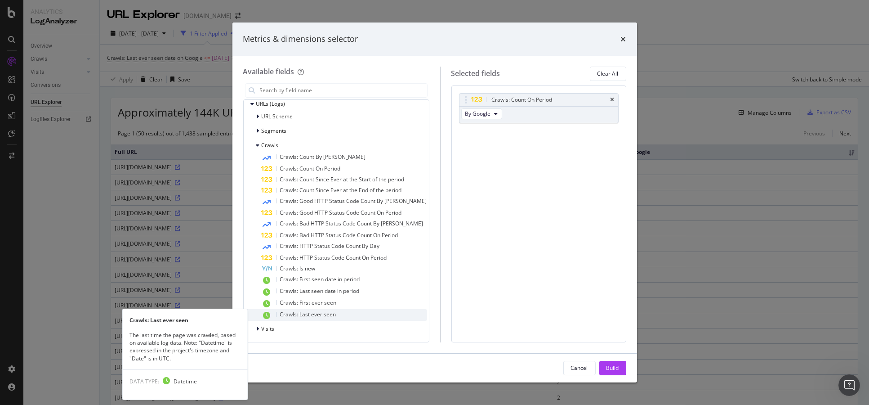
click at [336, 318] on div "Crawls: Last ever seen" at bounding box center [344, 315] width 165 height 12
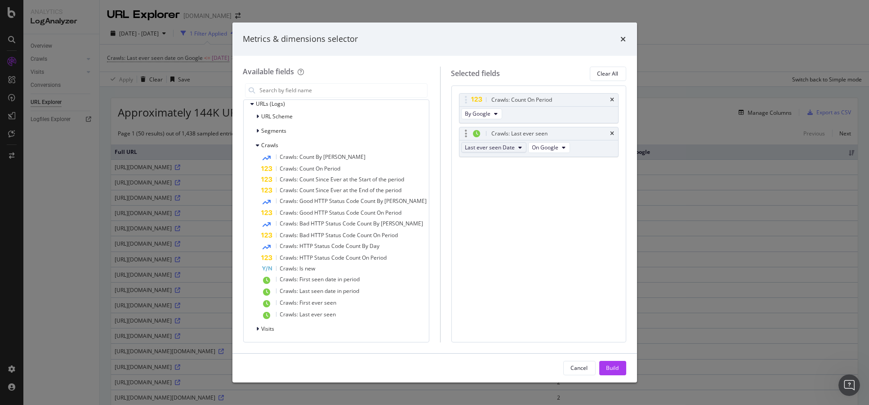
click at [508, 148] on span "Last ever seen Date" at bounding box center [490, 147] width 50 height 8
click at [509, 205] on div "Crawls: Count On Period By Google Crawls: Last ever seen Last ever seen Date On…" at bounding box center [538, 213] width 175 height 257
click at [621, 371] on button "Build" at bounding box center [612, 368] width 27 height 14
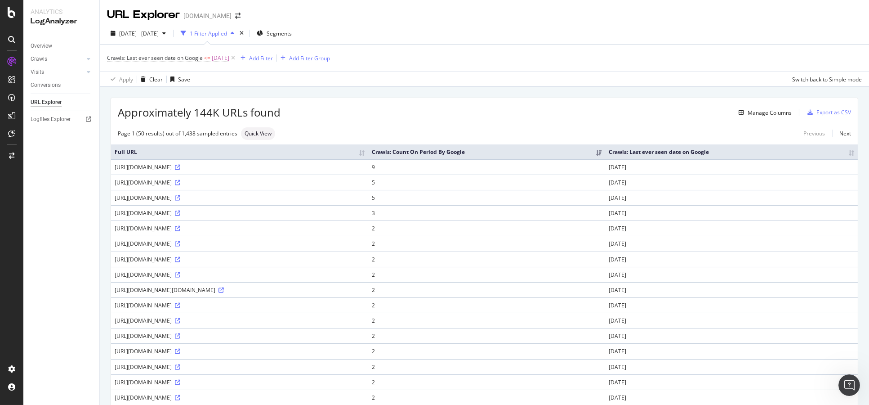
click at [843, 155] on th "Crawls: Last ever seen date on Google" at bounding box center [731, 151] width 253 height 15
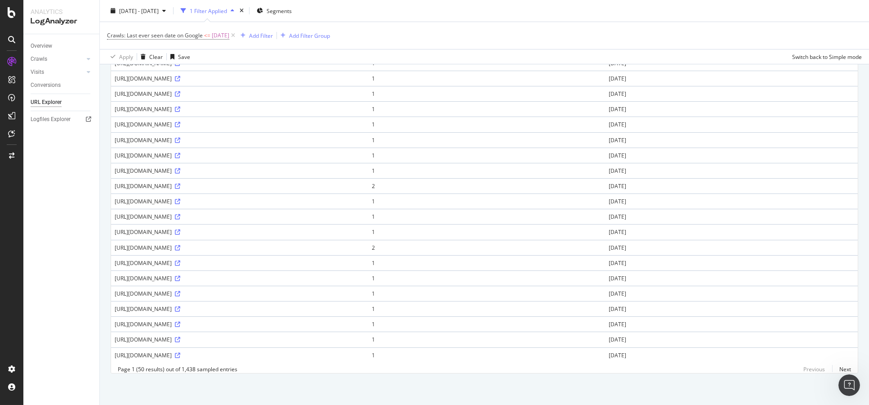
scroll to position [321, 0]
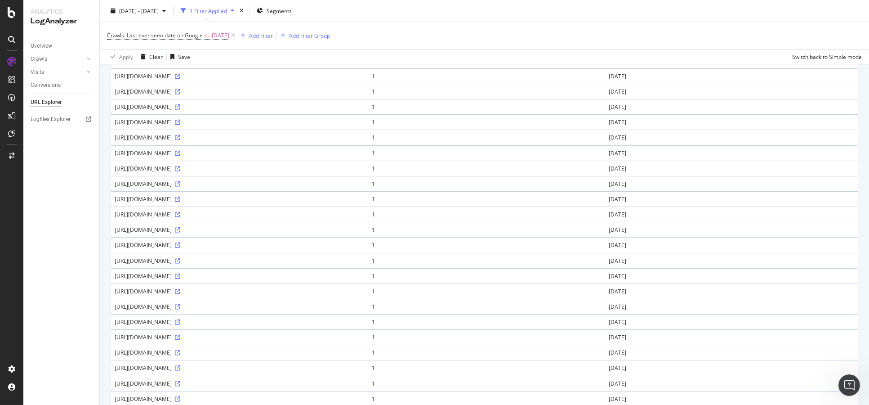
drag, startPoint x: 362, startPoint y: 244, endPoint x: 114, endPoint y: 246, distance: 248.2
click at [115, 246] on div "http://www.bbc.co.uk/urdu/entertainment/2014/11/141119_netflix_australia_nz_lau…" at bounding box center [240, 245] width 250 height 8
copy div "http://www.bbc.co.uk/urdu/entertainment/2014/11/141119_netflix_australia_nz_lau…"
drag, startPoint x: 231, startPoint y: 218, endPoint x: 111, endPoint y: 214, distance: 119.6
click at [111, 214] on td "https://www.bbc.co.uk/programmes/p0570453" at bounding box center [239, 213] width 257 height 15
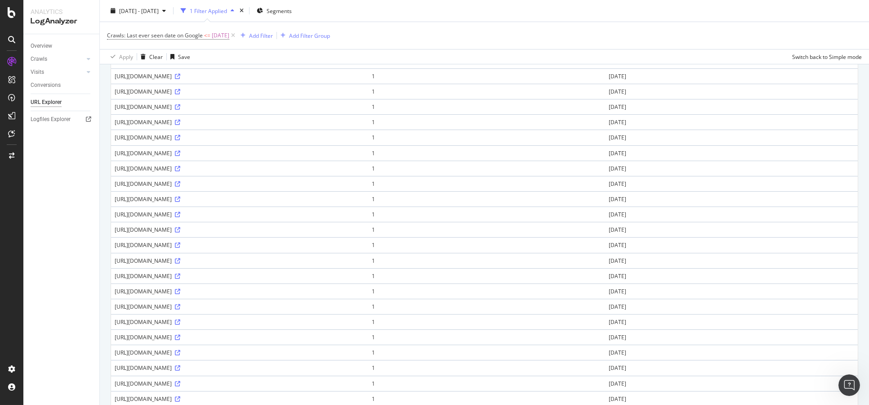
copy div "https://www.bbc.co.uk/programmes/p0570453"
drag, startPoint x: 304, startPoint y: 184, endPoint x: 116, endPoint y: 186, distance: 188.4
click at [116, 186] on td "https://www.bbc.co.uk/programmes/2687f55dc184466095fe1902b09bc69a" at bounding box center [239, 182] width 257 height 15
copy div "https://www.bbc.co.uk/programmes/2687f55dc184466095fe1902b09bc69a"
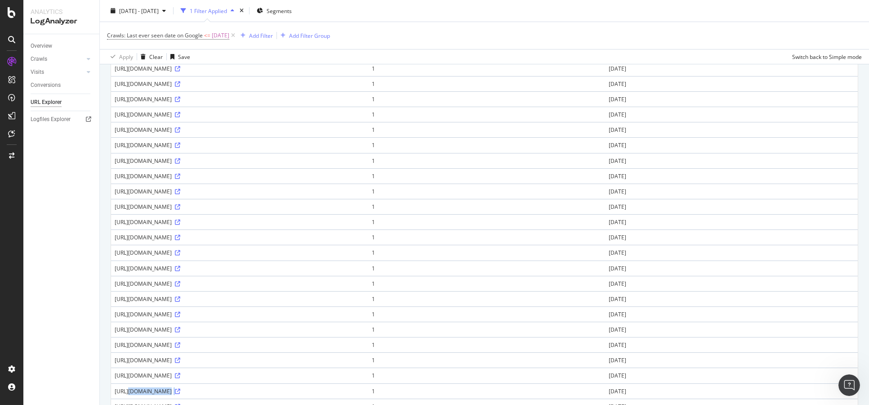
scroll to position [0, 0]
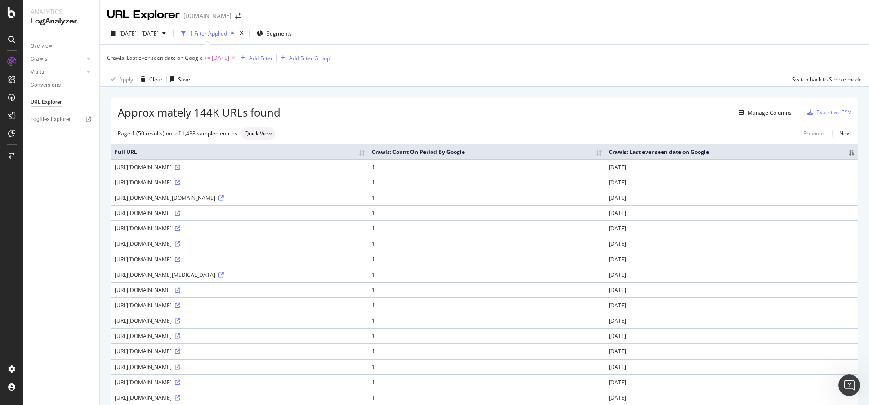
click at [268, 58] on div "Add Filter" at bounding box center [261, 58] width 24 height 8
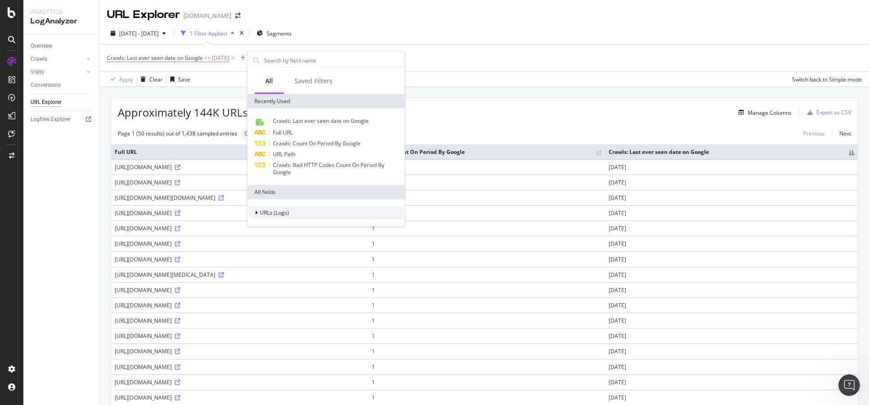
click at [291, 210] on div "URLs (Logs)" at bounding box center [326, 212] width 154 height 13
click at [306, 236] on div "Segments" at bounding box center [326, 236] width 154 height 13
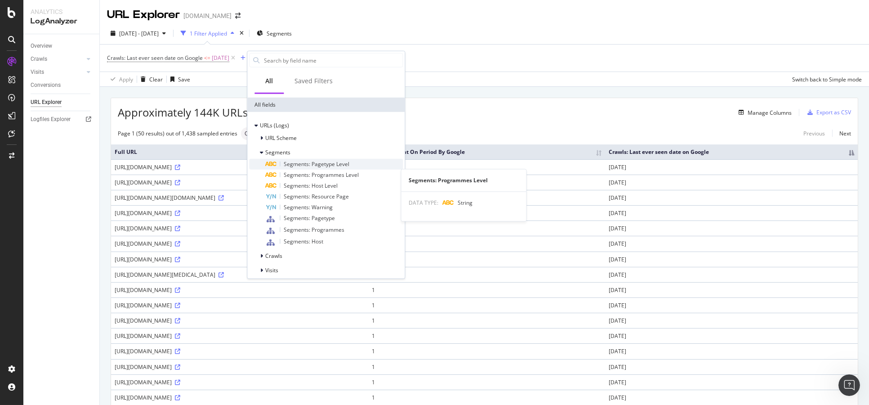
scroll to position [92, 0]
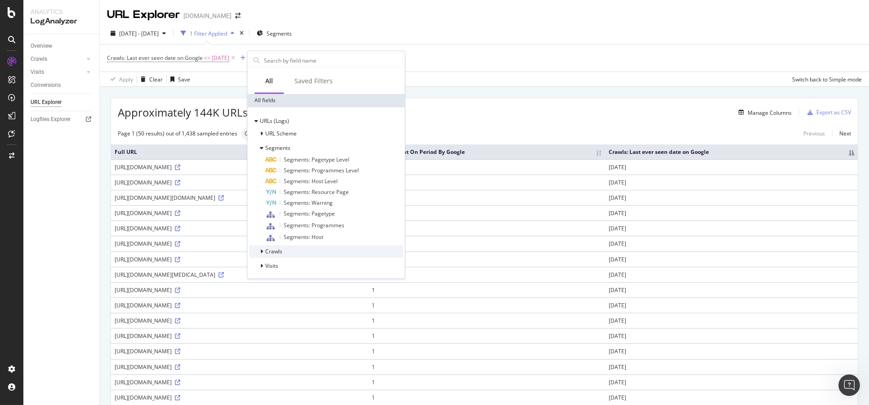
click at [302, 248] on div "Crawls" at bounding box center [326, 251] width 154 height 13
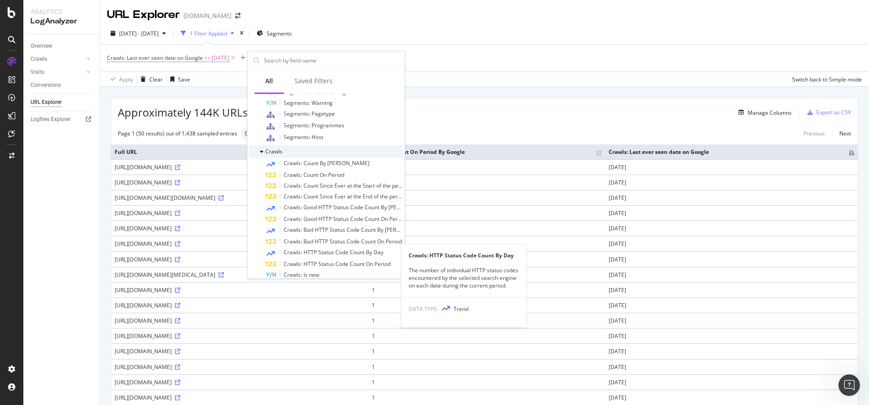
scroll to position [241, 0]
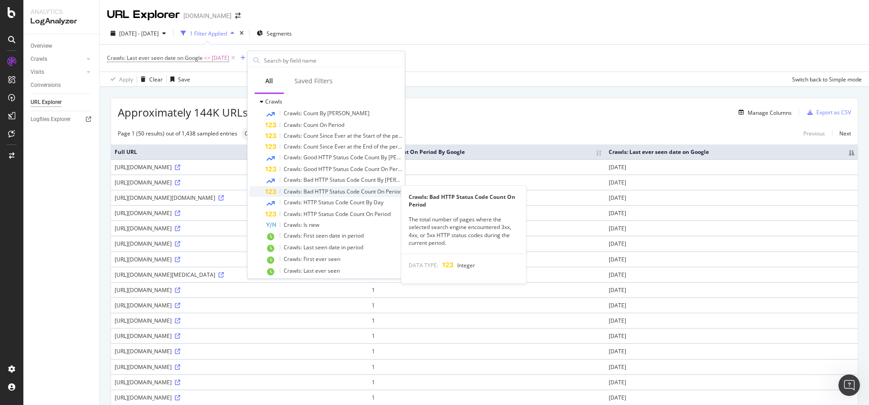
click at [325, 192] on span "Crawls: Bad HTTP Status Code Count On Period" at bounding box center [343, 191] width 118 height 8
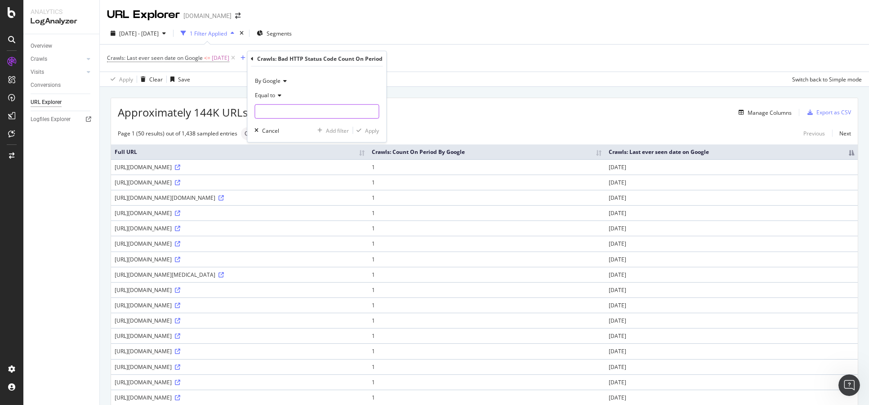
click at [296, 108] on input "number" at bounding box center [316, 111] width 125 height 14
type input "0"
click at [365, 137] on div "By Google Equal to 0 Cancel Add filter Apply" at bounding box center [316, 105] width 139 height 76
click at [368, 134] on div "Apply" at bounding box center [372, 130] width 14 height 8
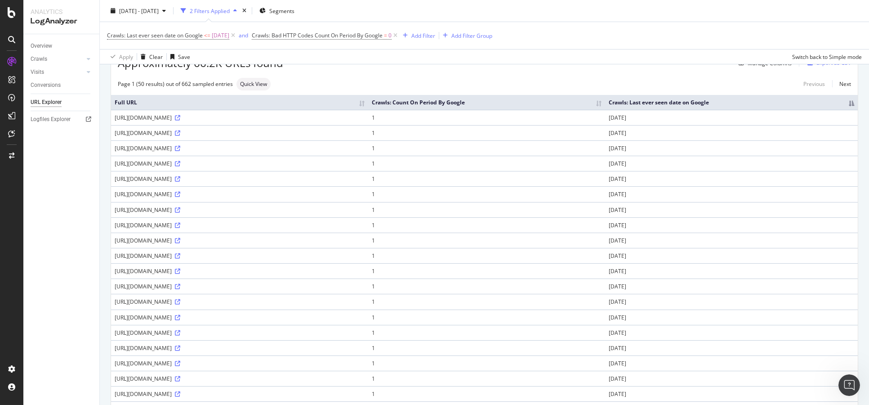
drag, startPoint x: 255, startPoint y: 218, endPoint x: 111, endPoint y: 214, distance: 144.4
click at [111, 214] on td "https://www.bbc.co.uk/food/chefs/poppy_otoole/a-z/p/1" at bounding box center [239, 209] width 257 height 15
copy div "https://www.bbc.co.uk/food/chefs/poppy_otoole/a-z/p/1"
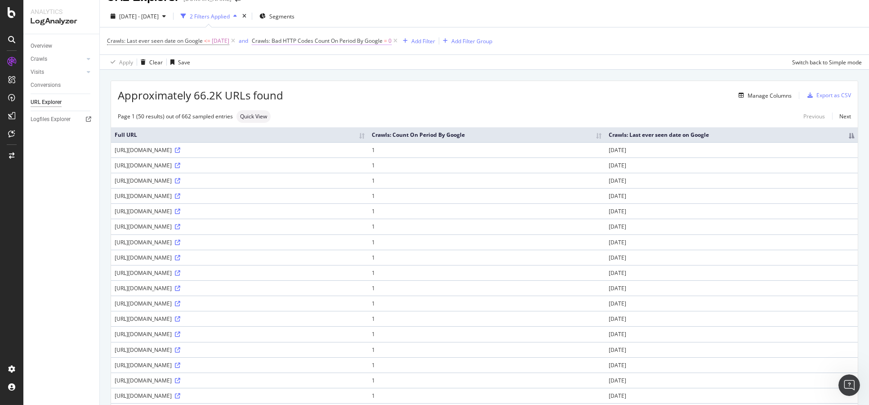
scroll to position [0, 0]
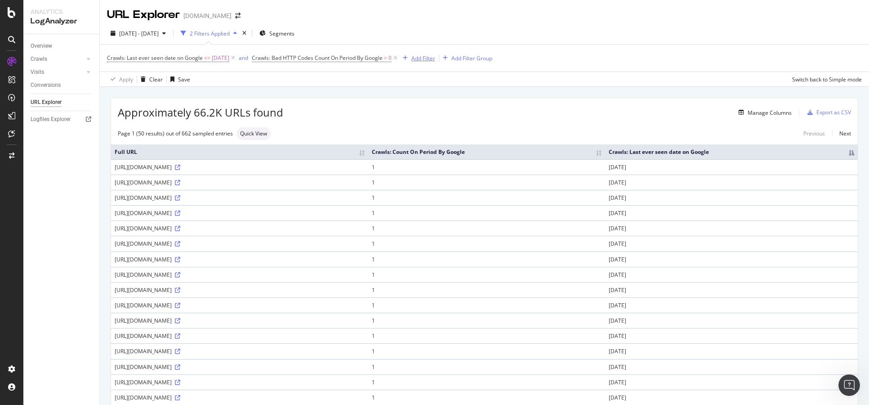
click at [435, 55] on div "Add Filter" at bounding box center [423, 58] width 24 height 8
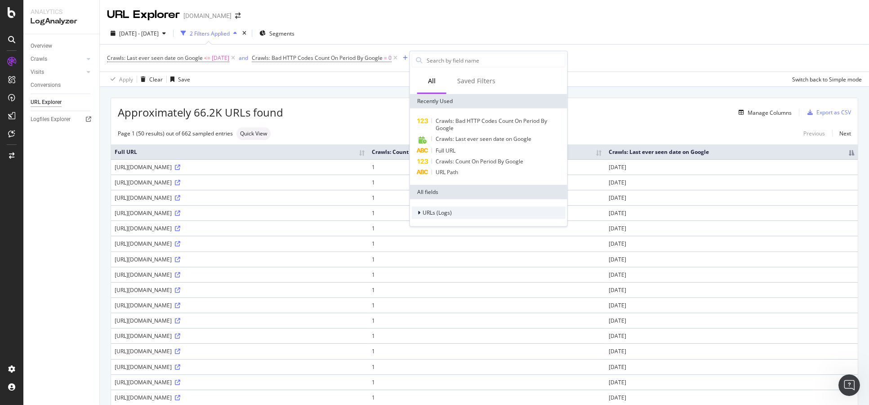
click at [459, 211] on div "URLs (Logs)" at bounding box center [489, 212] width 154 height 13
click at [460, 218] on div "URL Scheme" at bounding box center [489, 222] width 154 height 13
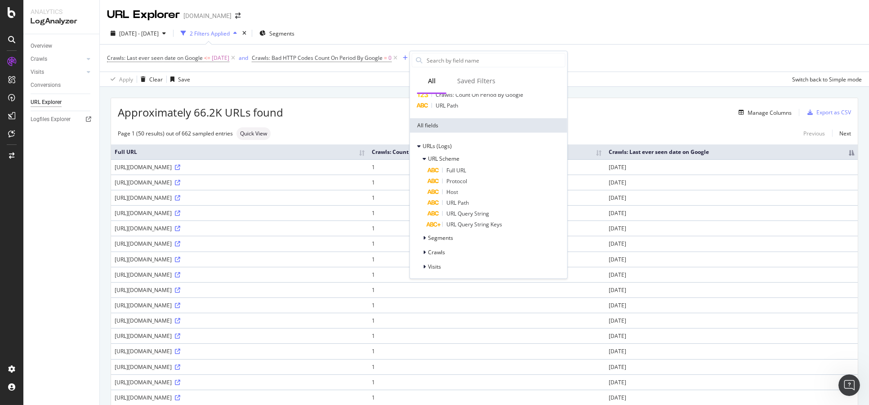
scroll to position [67, 0]
click at [467, 234] on div "Segments" at bounding box center [489, 237] width 154 height 13
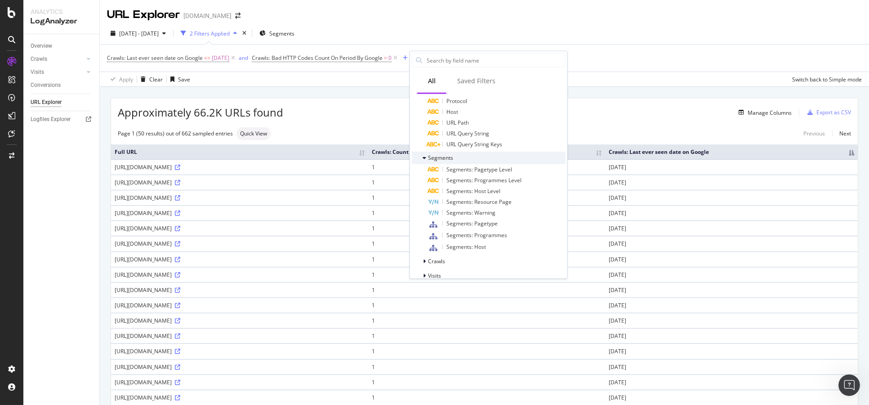
scroll to position [156, 0]
click at [464, 247] on div "Crawls" at bounding box center [489, 251] width 154 height 13
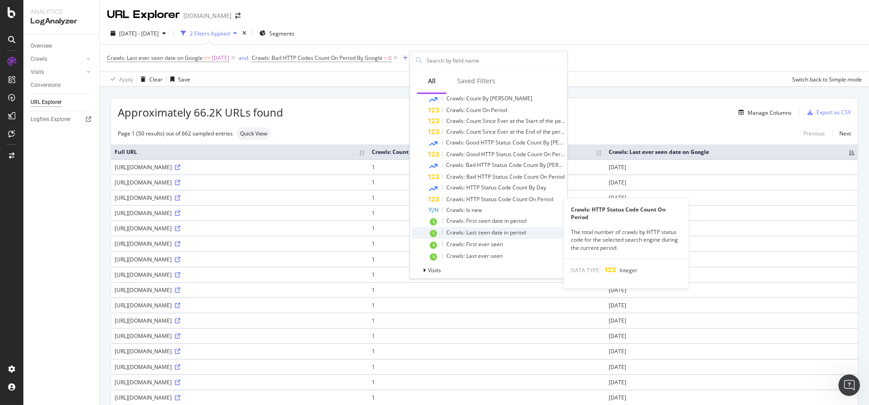
scroll to position [325, 0]
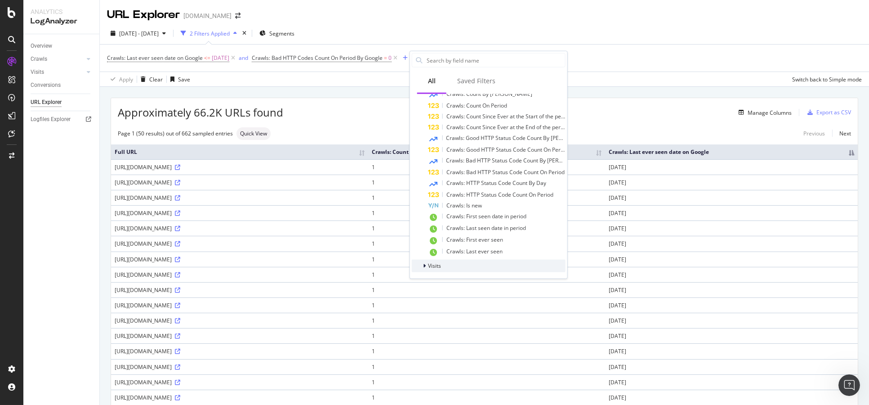
click at [482, 269] on div "Visits" at bounding box center [489, 265] width 154 height 13
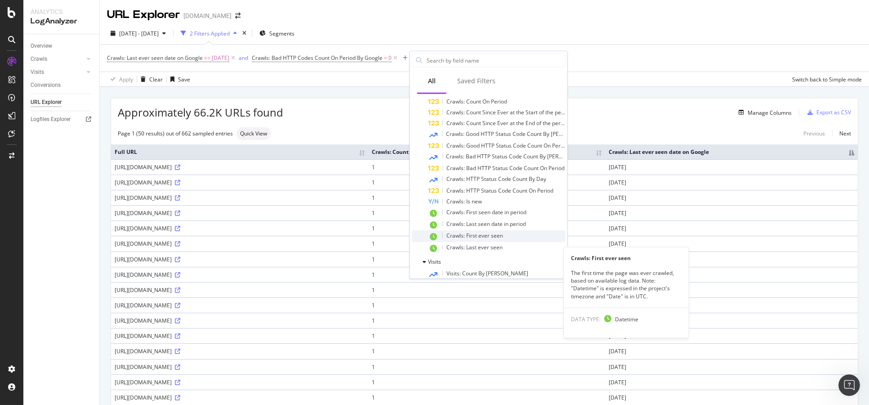
scroll to position [312, 0]
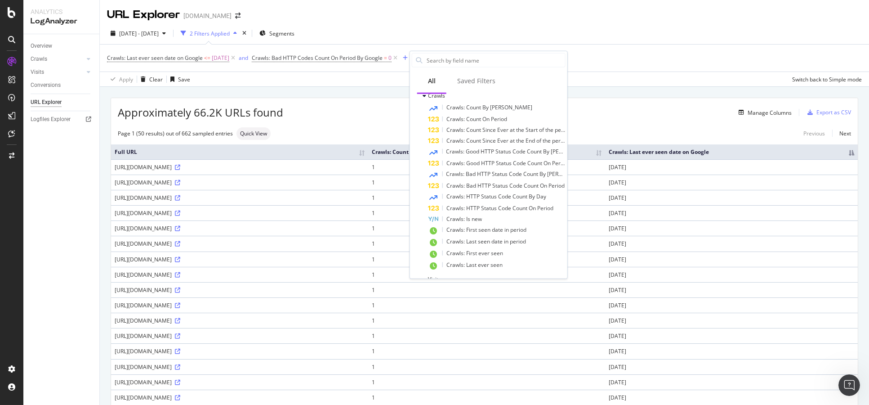
click at [362, 103] on div "Approximately 66.2K URLs found Manage Columns Export as CSV" at bounding box center [484, 109] width 747 height 22
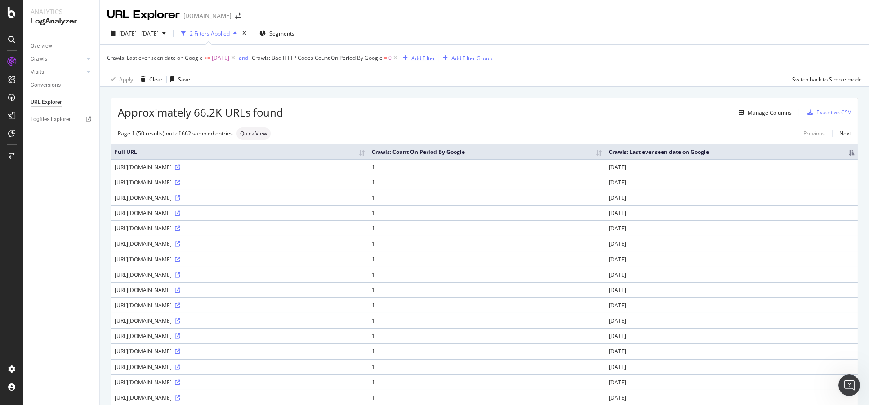
click at [432, 60] on div "Add Filter" at bounding box center [423, 58] width 24 height 8
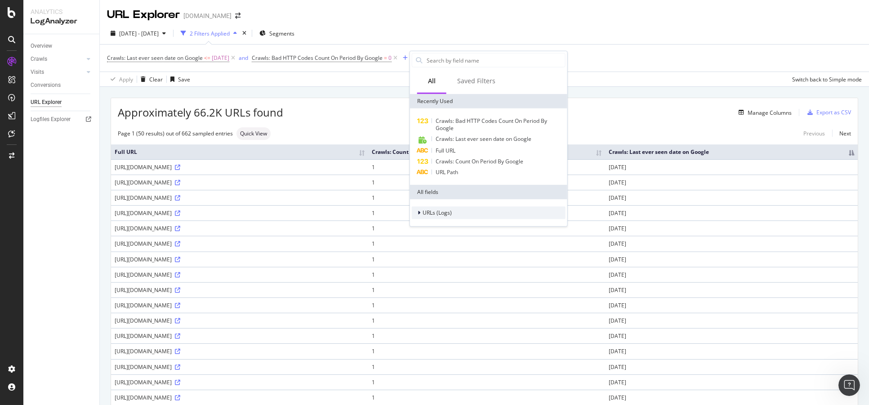
click at [450, 211] on span "URLs (Logs)" at bounding box center [437, 213] width 29 height 8
click at [456, 252] on div "Crawls" at bounding box center [489, 254] width 154 height 13
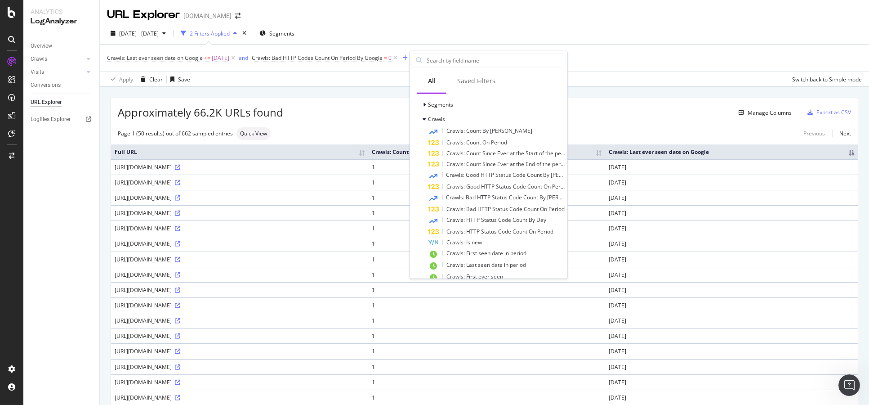
scroll to position [150, 0]
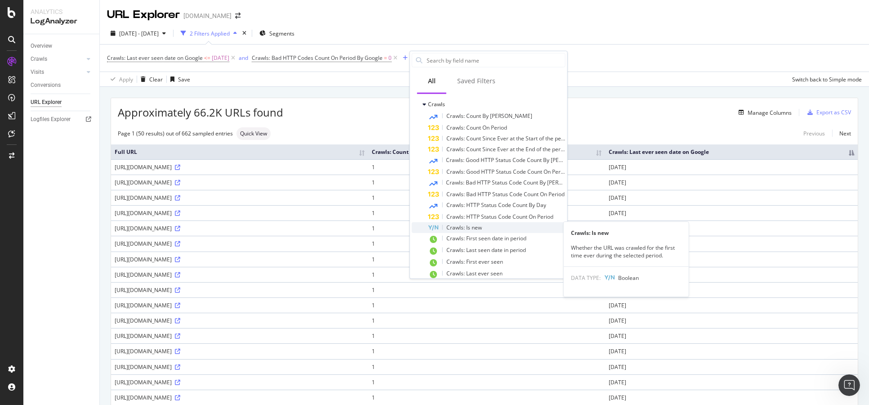
click at [481, 223] on span "Crawls: Is new" at bounding box center [464, 227] width 36 height 8
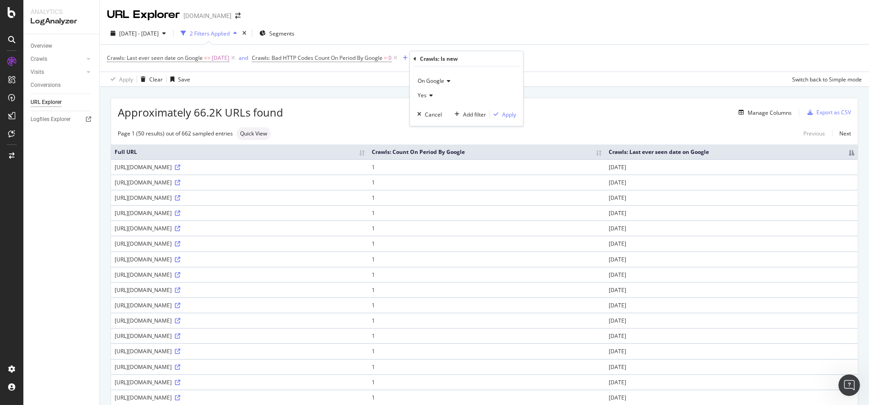
click at [427, 94] on icon at bounding box center [430, 95] width 6 height 5
click at [429, 125] on div "No" at bounding box center [467, 126] width 96 height 12
click at [502, 110] on div "Apply" at bounding box center [509, 114] width 14 height 8
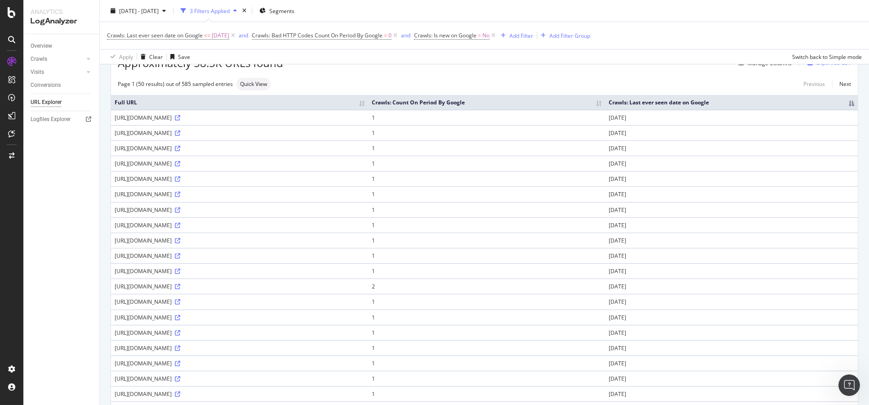
drag, startPoint x: 109, startPoint y: 116, endPoint x: 211, endPoint y: 117, distance: 102.1
click at [226, 119] on div "https://www.bbc.co.uk/programmes/p0814x6s" at bounding box center [240, 118] width 250 height 8
drag, startPoint x: 231, startPoint y: 118, endPoint x: 113, endPoint y: 120, distance: 118.2
click at [113, 120] on td "https://www.bbc.co.uk/programmes/p0814x6s" at bounding box center [239, 117] width 257 height 15
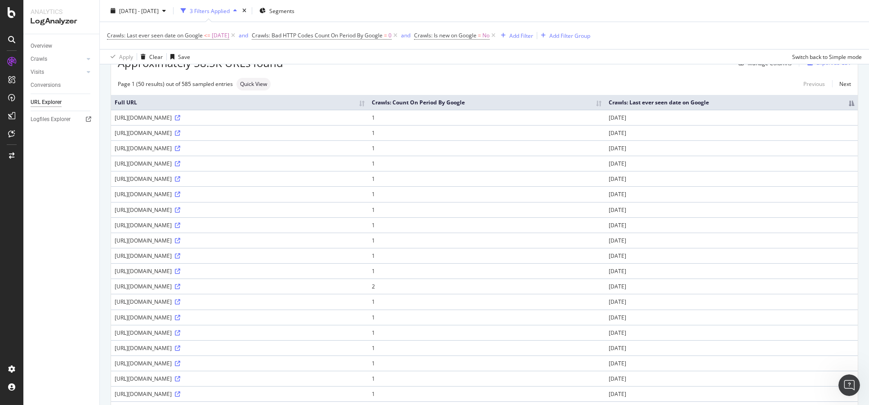
copy div "https://www.bbc.co.uk/programmes/p0814x6s"
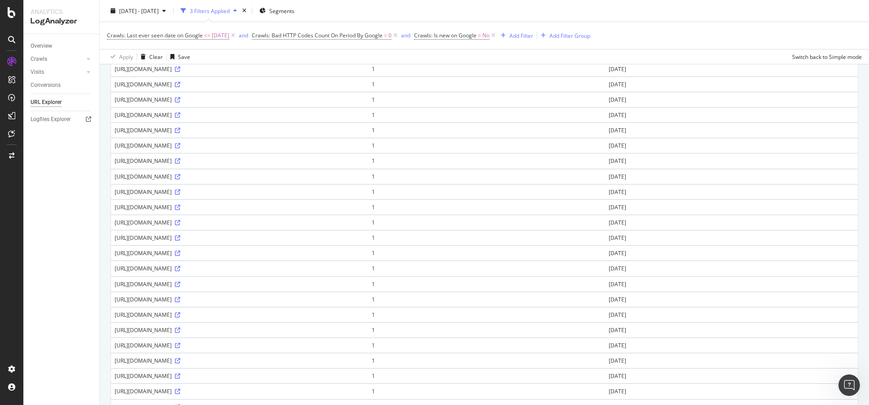
scroll to position [300, 0]
drag, startPoint x: 113, startPoint y: 219, endPoint x: 228, endPoint y: 220, distance: 115.1
click at [228, 220] on td "https://www.bbc.co.uk/programmes/p0crz3tz" at bounding box center [239, 219] width 257 height 15
copy div "https://www.bbc.co.uk/programmes/p0crz3tz"
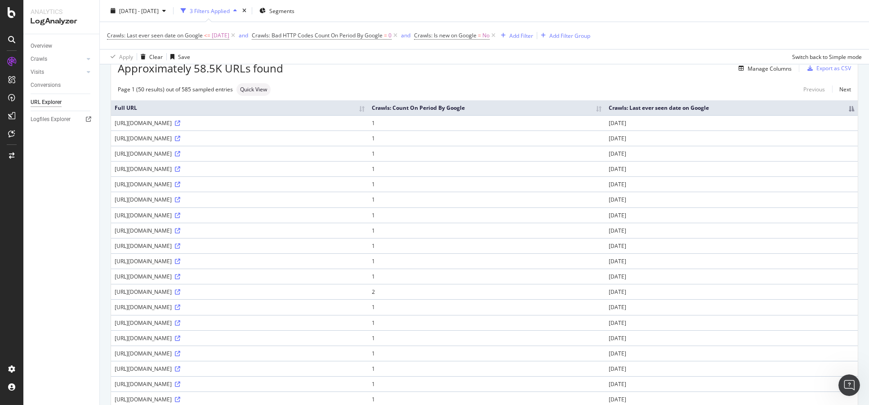
scroll to position [0, 0]
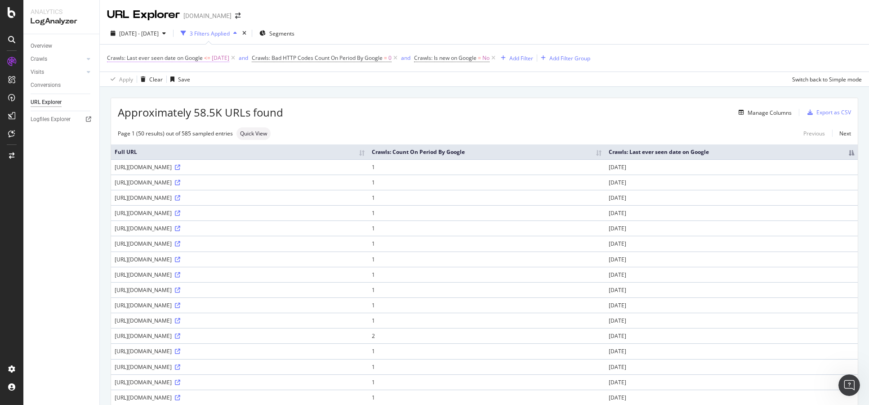
click at [218, 58] on span "2024-08-20" at bounding box center [221, 58] width 18 height 13
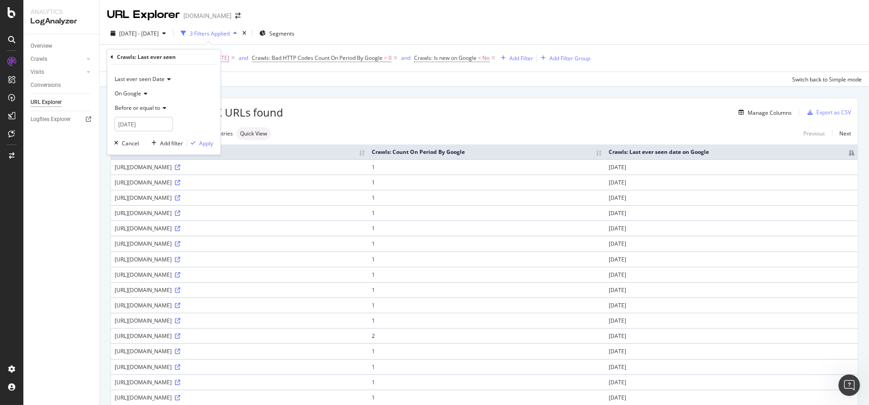
click at [409, 38] on div "2024 Aug. 20th - Sep. 20th 3 Filters Applied Segments" at bounding box center [484, 35] width 769 height 18
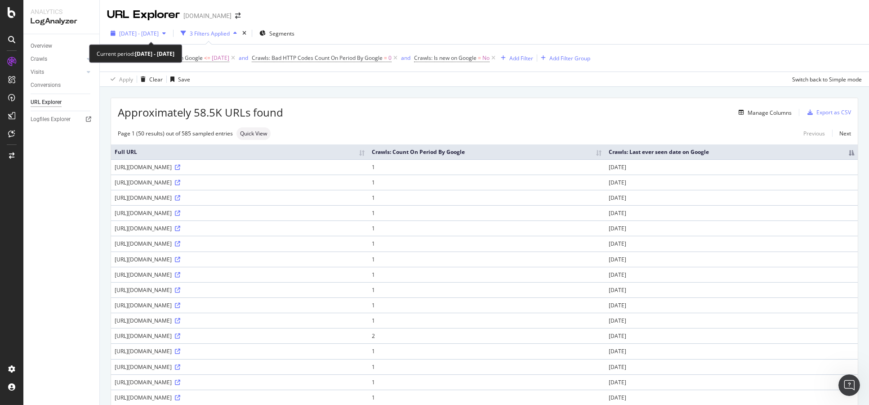
click at [142, 31] on span "2024 Aug. 20th - Sep. 20th" at bounding box center [139, 34] width 40 height 8
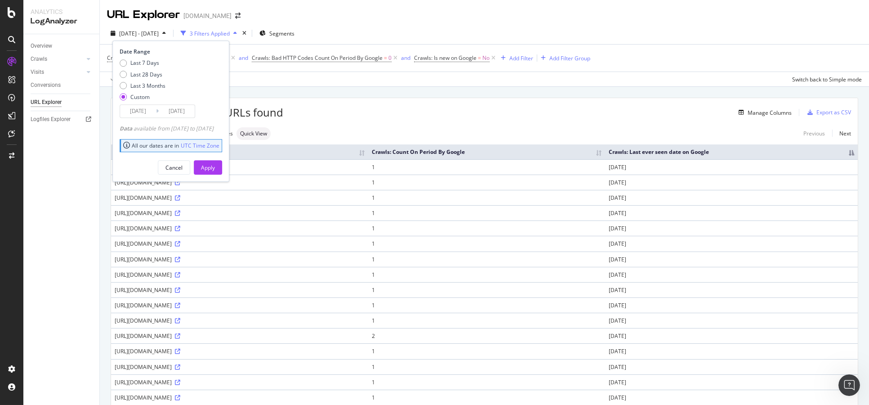
click at [134, 113] on input "2024/08/20" at bounding box center [138, 111] width 36 height 13
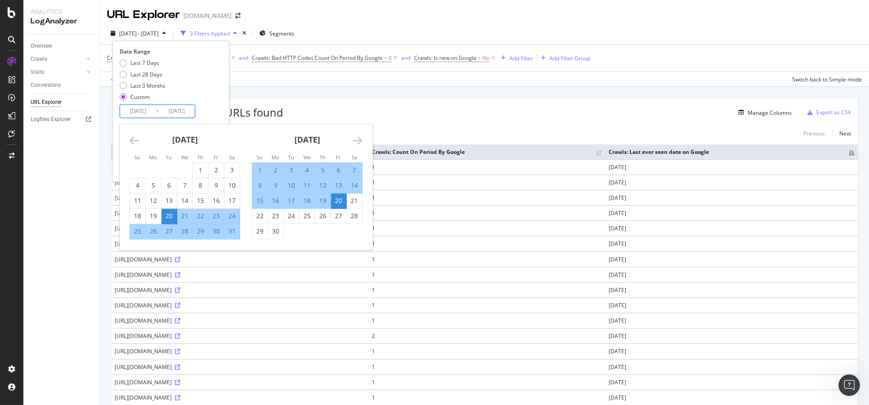
click at [130, 141] on icon "Move backward to switch to the previous month." at bounding box center [133, 140] width 9 height 11
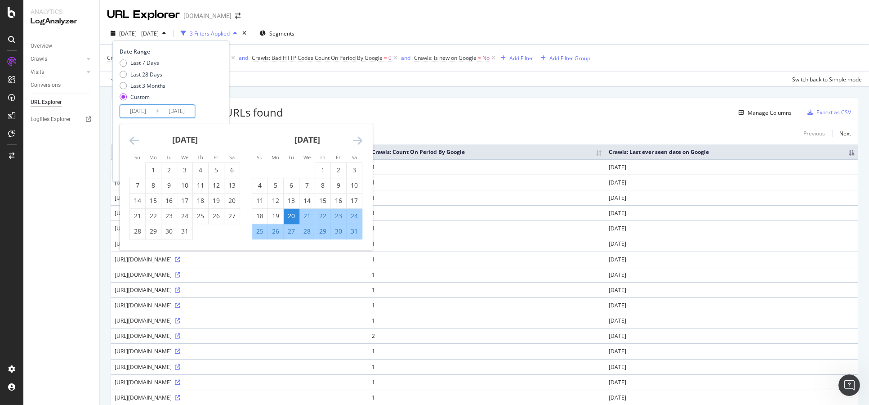
click at [130, 141] on icon "Move backward to switch to the previous month." at bounding box center [133, 140] width 9 height 11
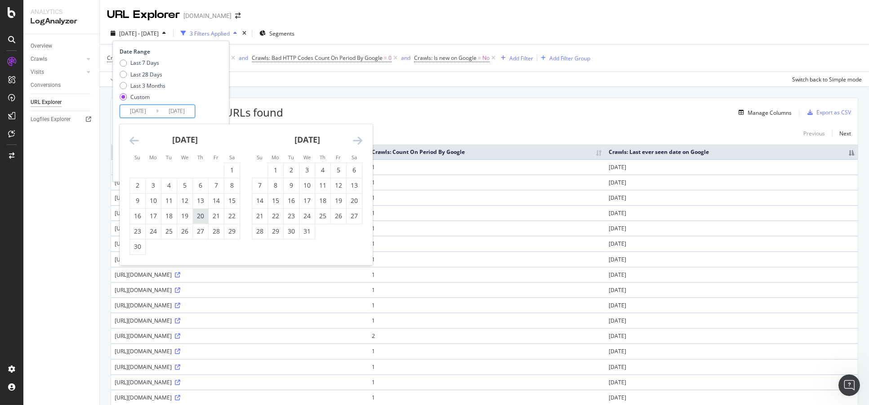
click at [198, 218] on div "20" at bounding box center [200, 215] width 15 height 9
type input "2024/06/20"
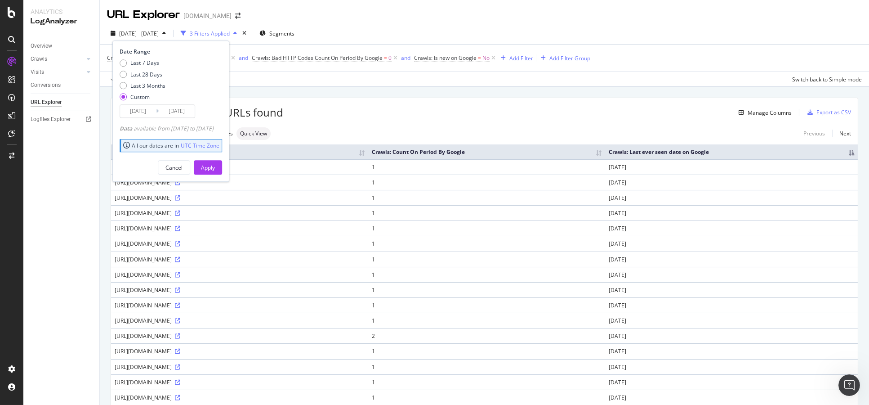
click at [220, 102] on div "Last 7 Days Last 28 Days Last 3 Months Custom" at bounding box center [170, 81] width 100 height 45
click at [215, 163] on div "Apply" at bounding box center [208, 167] width 14 height 13
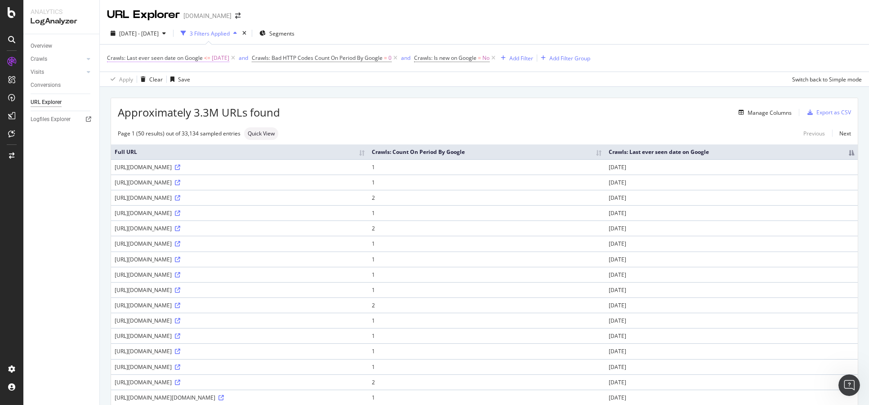
click at [209, 61] on span "<=" at bounding box center [207, 58] width 6 height 8
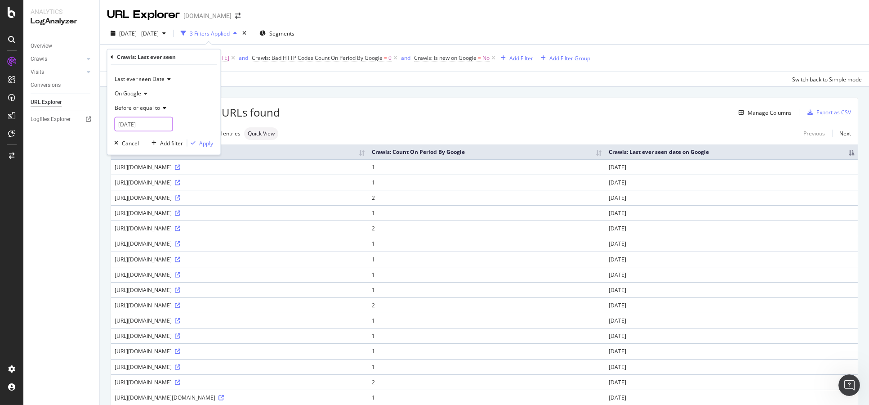
click at [133, 130] on input "2024-08-20" at bounding box center [143, 124] width 58 height 14
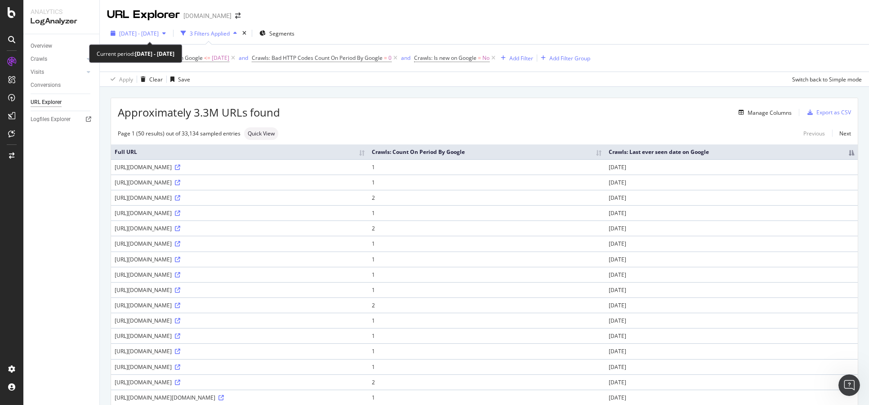
click at [159, 36] on span "2024 Jun. 21st - Sep. 20th" at bounding box center [139, 34] width 40 height 8
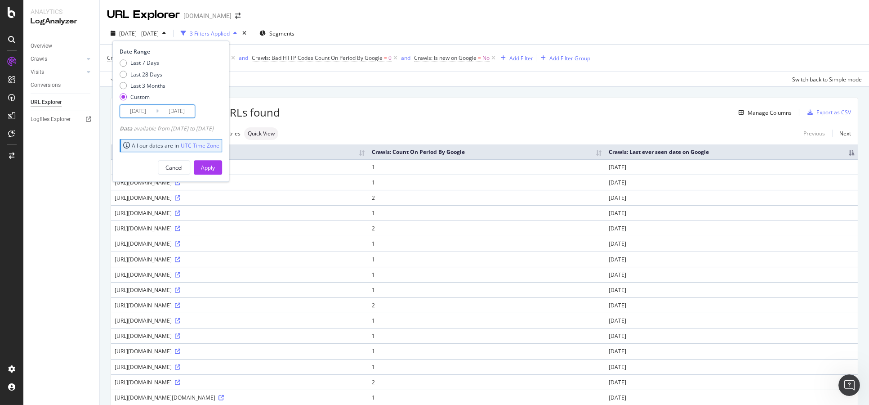
click at [173, 110] on input "2024/09/20" at bounding box center [177, 111] width 36 height 13
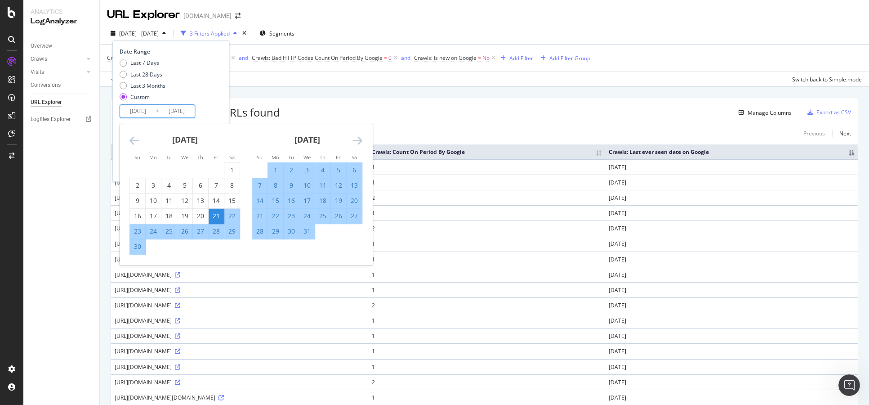
click at [362, 136] on icon "Move forward to switch to the next month." at bounding box center [357, 140] width 9 height 11
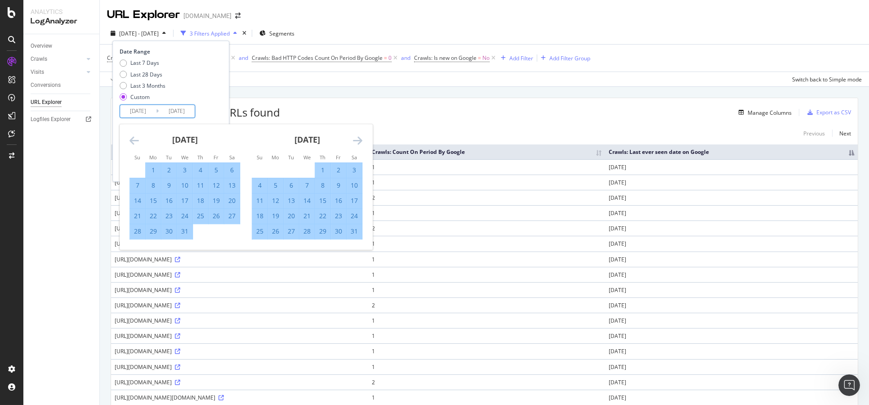
click at [362, 136] on icon "Move forward to switch to the next month." at bounding box center [357, 140] width 9 height 11
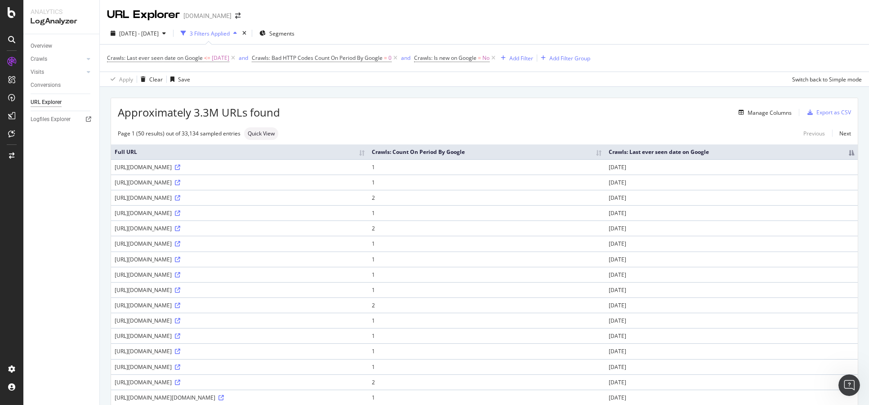
click at [229, 62] on span "2024-08-20" at bounding box center [221, 58] width 18 height 13
click at [136, 118] on input "2024-08-20" at bounding box center [143, 124] width 58 height 14
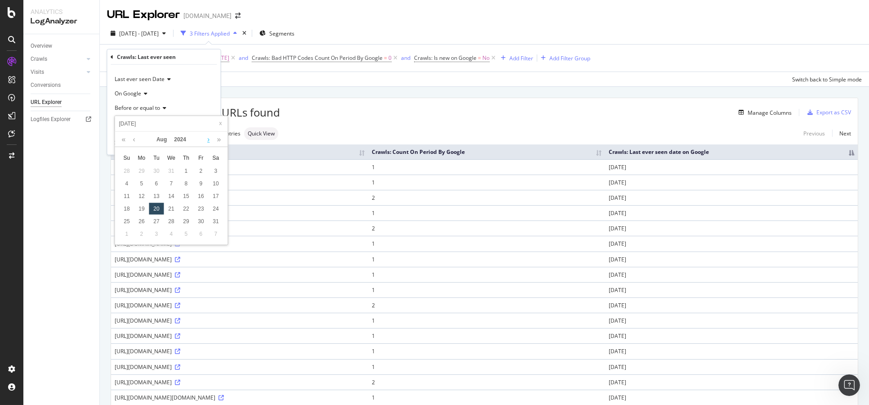
click at [205, 136] on link at bounding box center [208, 139] width 7 height 15
click at [203, 194] on div "20" at bounding box center [200, 196] width 15 height 12
type input "2024-09-20"
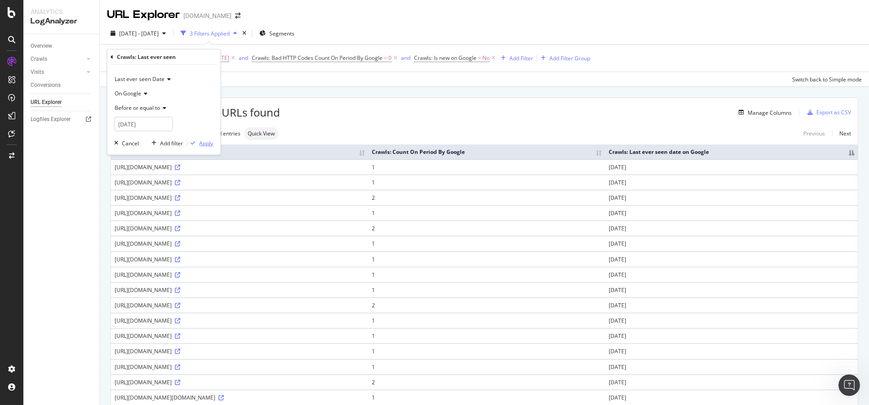
click at [205, 145] on div "Apply" at bounding box center [206, 143] width 14 height 8
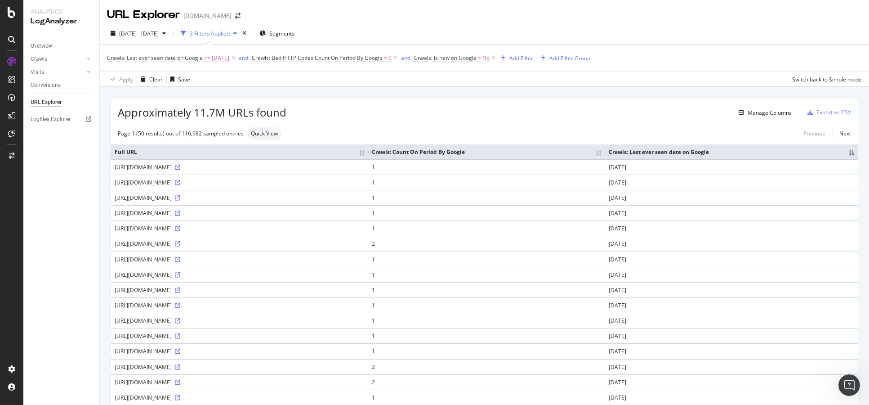
click at [843, 156] on th "Crawls: Last ever seen date on Google" at bounding box center [731, 151] width 253 height 15
click at [841, 148] on th "Crawls: Last ever seen date on Google" at bounding box center [731, 151] width 253 height 15
drag, startPoint x: 233, startPoint y: 166, endPoint x: 114, endPoint y: 167, distance: 118.7
click at [115, 167] on div "https://www.bbc.co.uk/programmes/p0060msr" at bounding box center [240, 167] width 250 height 8
copy div "https://www.bbc.co.uk/programmes/p0060msr"
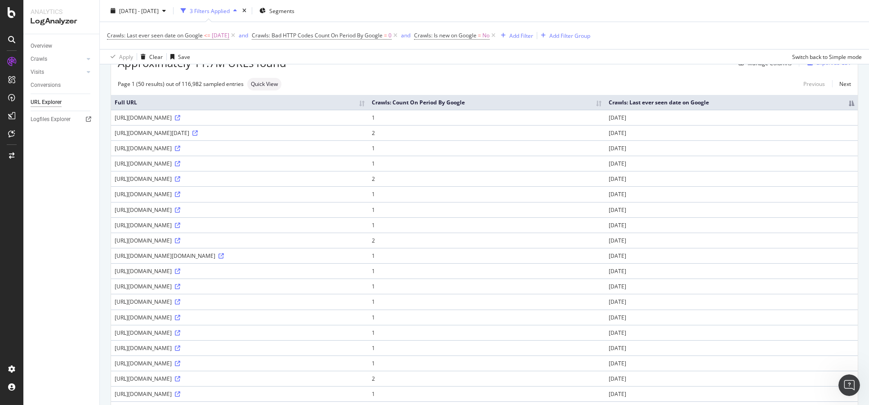
scroll to position [100, 0]
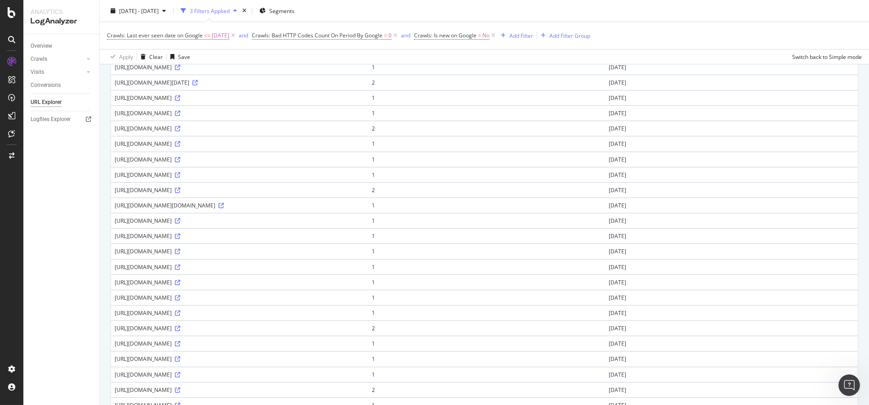
drag, startPoint x: 300, startPoint y: 142, endPoint x: 113, endPoint y: 144, distance: 187.5
click at [113, 144] on td "https://www.bbc.co.uk/sport/football/womens/scores-fixtures/2022-12-10" at bounding box center [239, 143] width 257 height 15
copy div "https://www.bbc.co.uk/sport/football/womens/scores-fixtures/2022-12-10"
drag, startPoint x: 111, startPoint y: 191, endPoint x: 352, endPoint y: 192, distance: 240.5
click at [352, 192] on td "https://www.bbc.co.uk/tees/content/articles/2005/09/21/funny_magnet_birdman_fea…" at bounding box center [239, 189] width 257 height 15
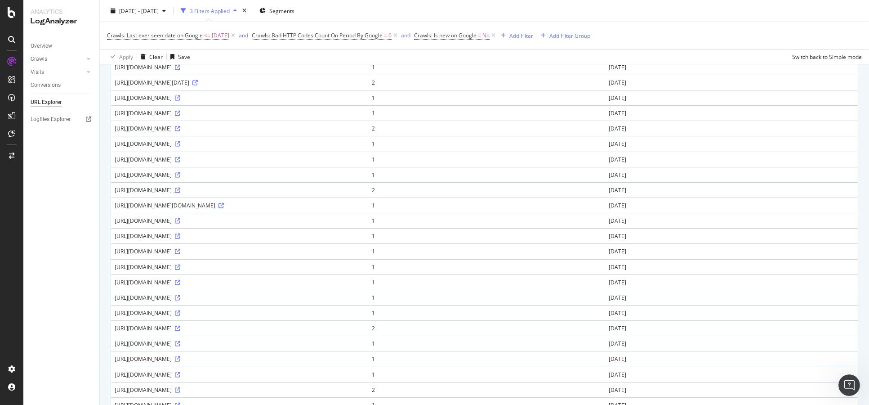
copy div "https://www.bbc.co.uk/tees/content/articles/2005/09/21/funny_magnet_birdman_fea…"
drag, startPoint x: 256, startPoint y: 266, endPoint x: 114, endPoint y: 266, distance: 141.6
click at [115, 266] on div "https://www.bbc.co.uk/news/av/world-europe-56468375" at bounding box center [240, 267] width 250 height 8
copy div "https://www.bbc.co.uk/news/av/world-europe-56468375"
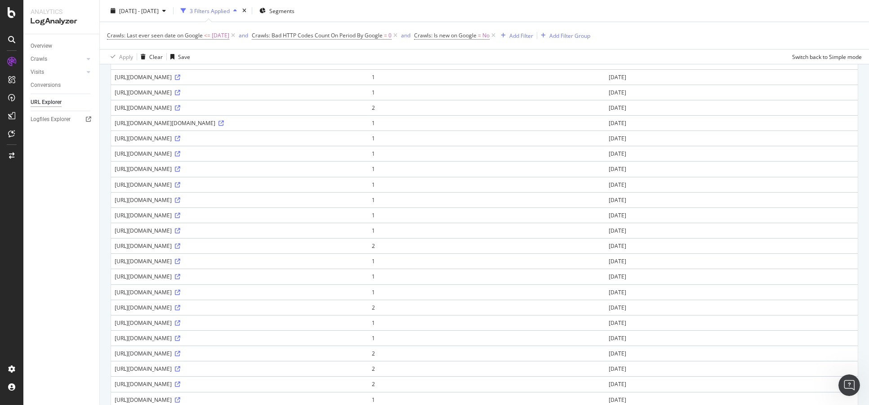
scroll to position [200, 0]
drag, startPoint x: 111, startPoint y: 180, endPoint x: 248, endPoint y: 180, distance: 136.7
click at [248, 180] on td "https://www.bbc.co.uk/proms/events/play/p09ns2wx" at bounding box center [239, 181] width 257 height 15
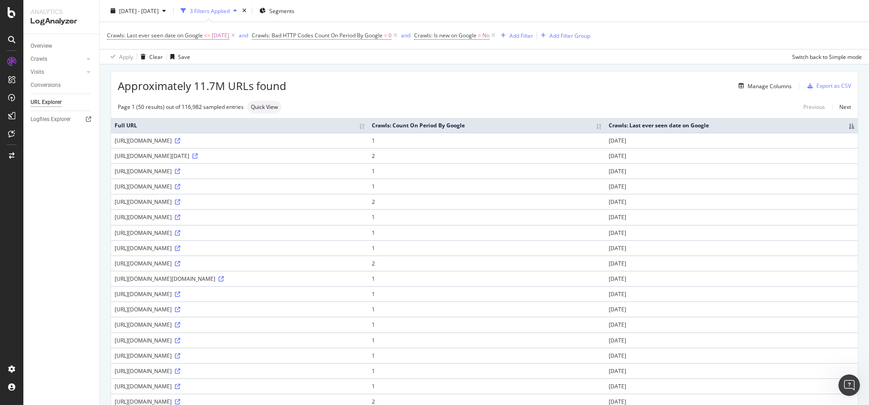
scroll to position [0, 0]
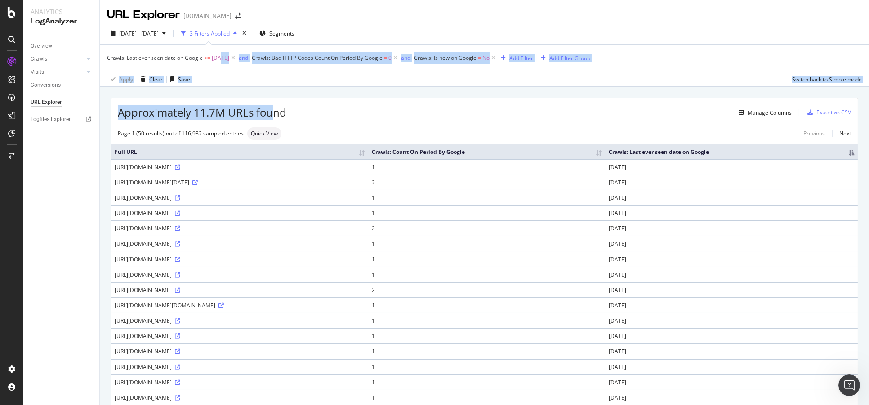
drag, startPoint x: 220, startPoint y: 62, endPoint x: 275, endPoint y: 88, distance: 60.7
click at [275, 88] on div "URL Explorer www.bbc.co.uk 2024 Jun. 21st - Sep. 20th 3 Filters Applied Segment…" at bounding box center [484, 202] width 769 height 405
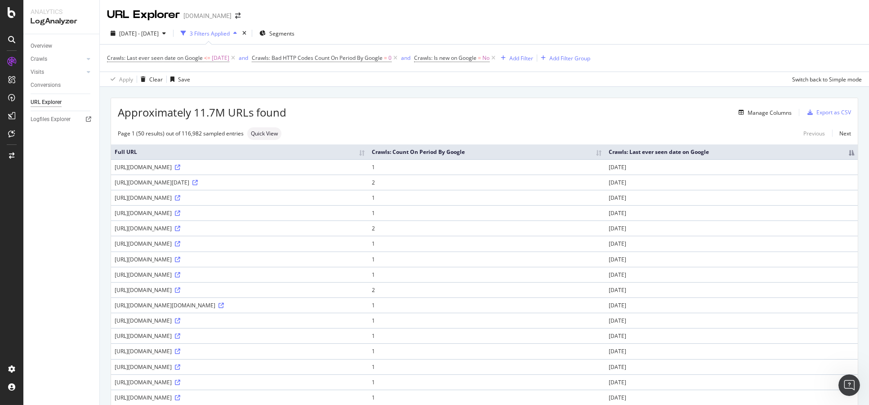
click at [229, 60] on span "2024-09-20" at bounding box center [221, 58] width 18 height 13
click at [138, 134] on div "Last ever seen Date On Google Before or equal to 2024-09-20 Cancel Add filter A…" at bounding box center [163, 110] width 113 height 90
click at [138, 126] on input "2024-09-20" at bounding box center [143, 124] width 58 height 14
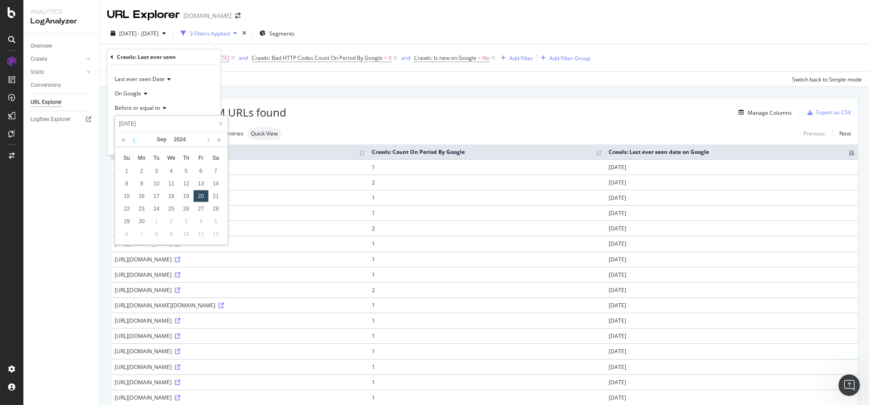
click at [135, 141] on link at bounding box center [133, 139] width 7 height 15
click at [131, 213] on div "21" at bounding box center [126, 209] width 15 height 12
type input "2024-07-21"
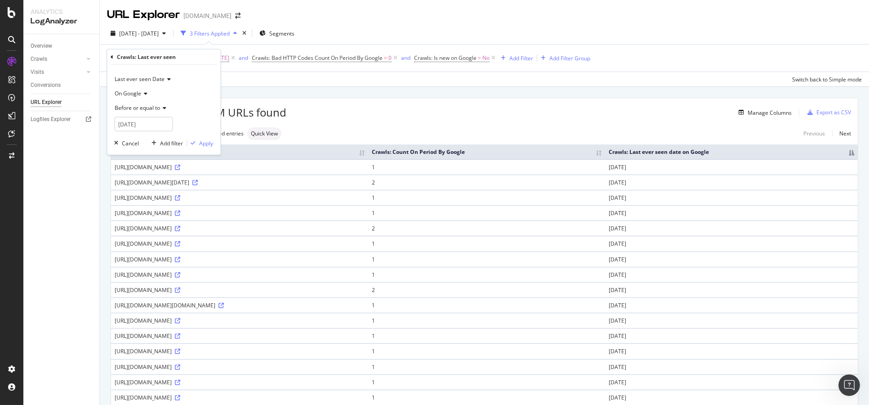
click at [156, 40] on div "2024 Jun. 21st - Sep. 20th 3 Filters Applied Segments" at bounding box center [484, 35] width 769 height 18
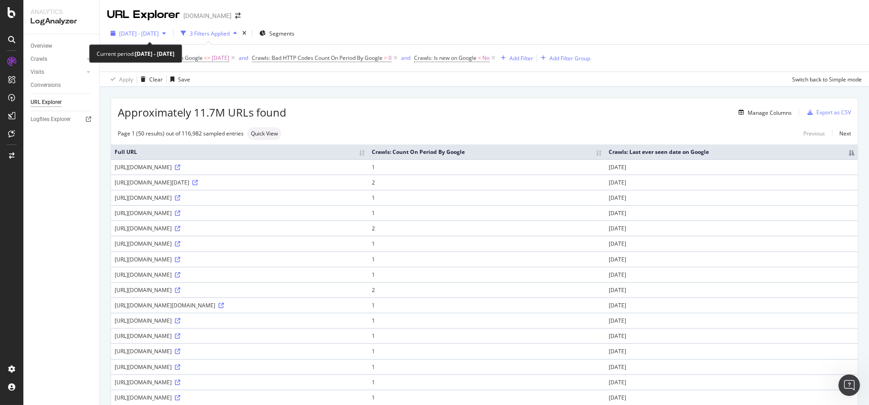
click at [156, 37] on div "2024 Jun. 21st - Sep. 20th" at bounding box center [138, 33] width 62 height 13
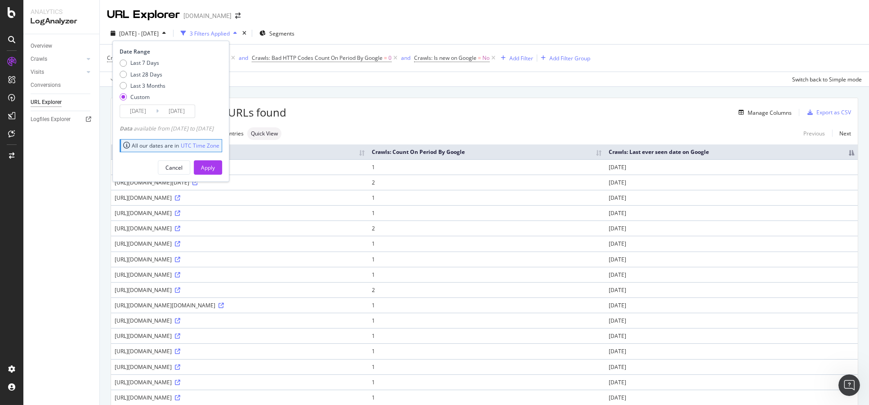
click at [136, 111] on input "2024/06/21" at bounding box center [138, 111] width 36 height 13
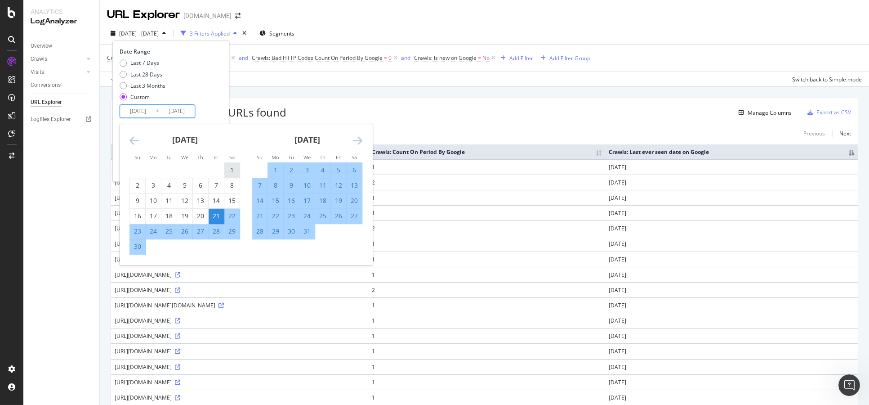
click at [230, 169] on div "1" at bounding box center [231, 169] width 15 height 9
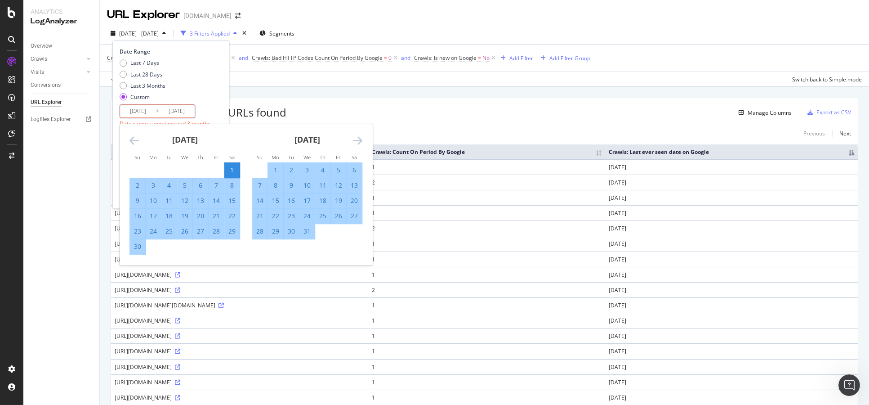
type input "2024/06/01"
click at [354, 141] on icon "Move forward to switch to the next month." at bounding box center [357, 140] width 9 height 11
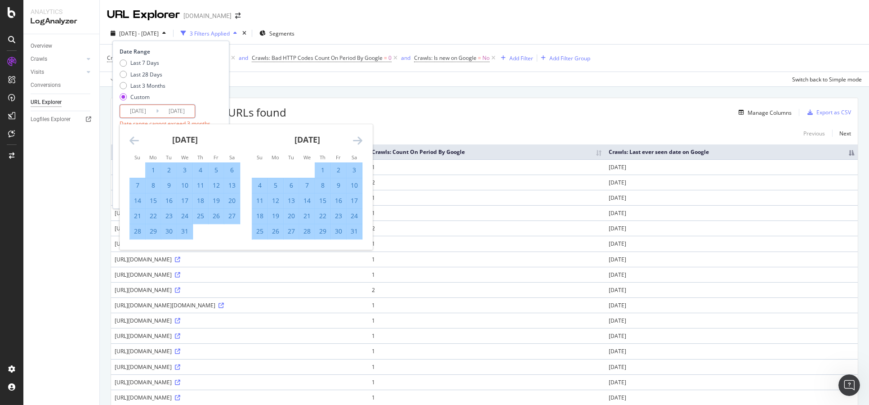
click at [354, 141] on icon "Move forward to switch to the next month." at bounding box center [357, 140] width 9 height 11
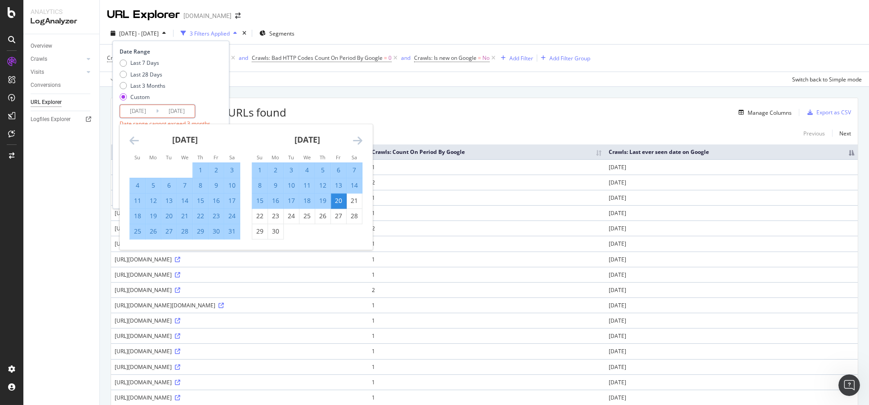
click at [232, 230] on div "31" at bounding box center [231, 231] width 15 height 9
type input "2024/08/31"
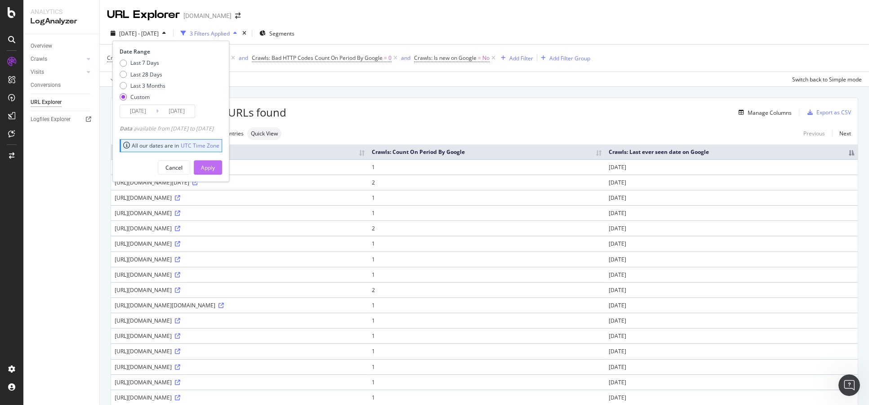
click at [222, 169] on button "Apply" at bounding box center [208, 168] width 28 height 14
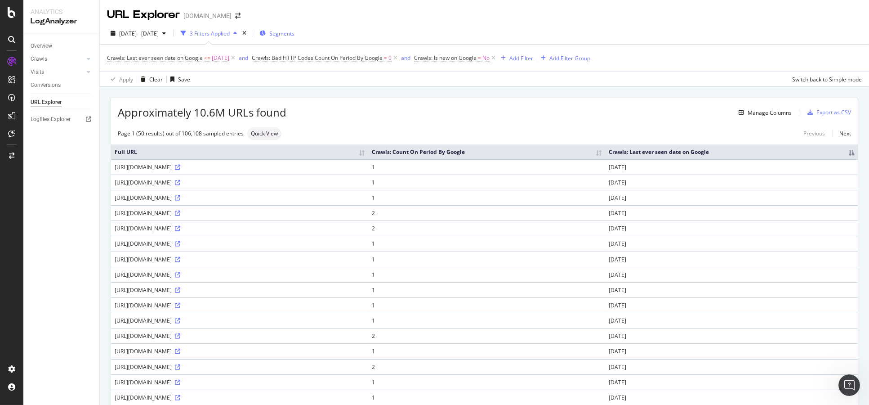
click at [294, 34] on span "Segments" at bounding box center [281, 34] width 25 height 8
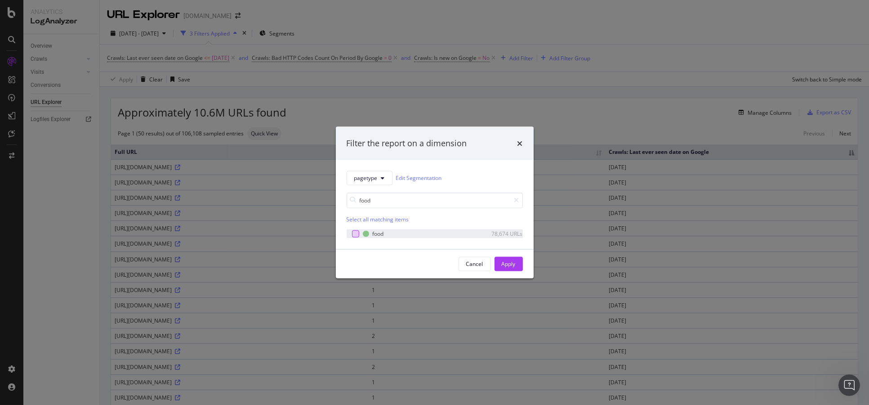
type input "food"
drag, startPoint x: 355, startPoint y: 235, endPoint x: 364, endPoint y: 233, distance: 9.3
click at [355, 235] on div "modal" at bounding box center [355, 233] width 7 height 7
click at [512, 259] on div "Apply" at bounding box center [509, 263] width 14 height 13
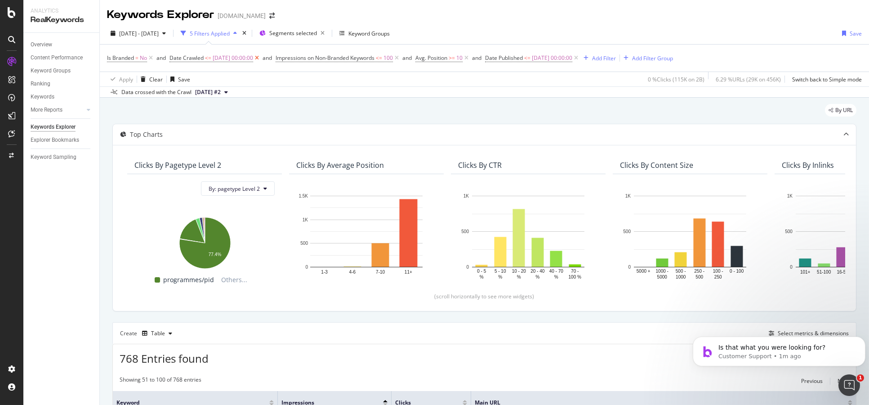
click at [261, 60] on icon at bounding box center [257, 58] width 8 height 9
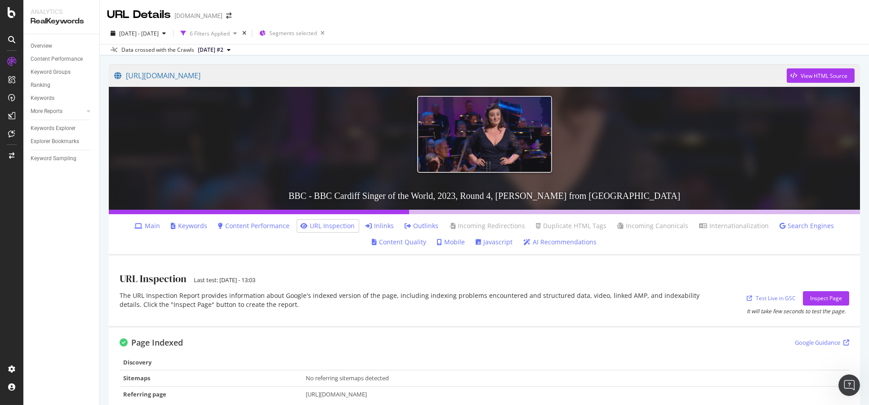
scroll to position [200, 0]
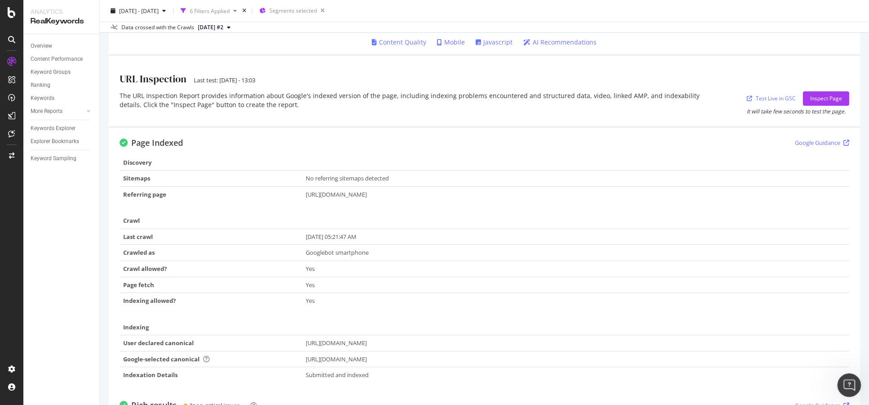
click at [856, 388] on div "Open Intercom Messenger" at bounding box center [848, 384] width 30 height 30
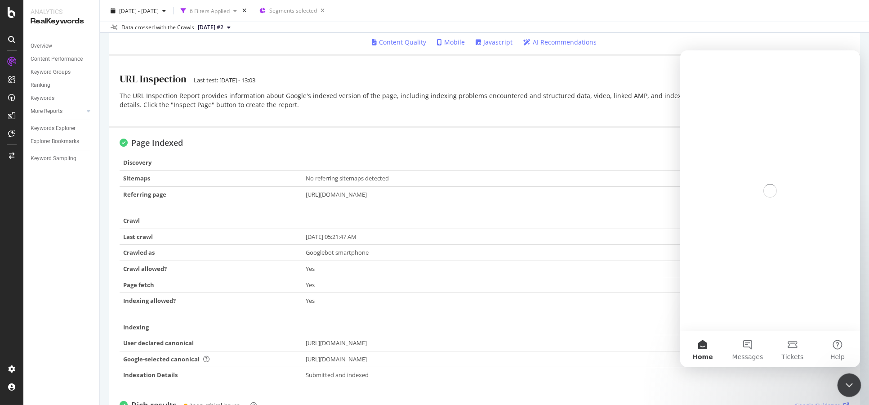
scroll to position [0, 0]
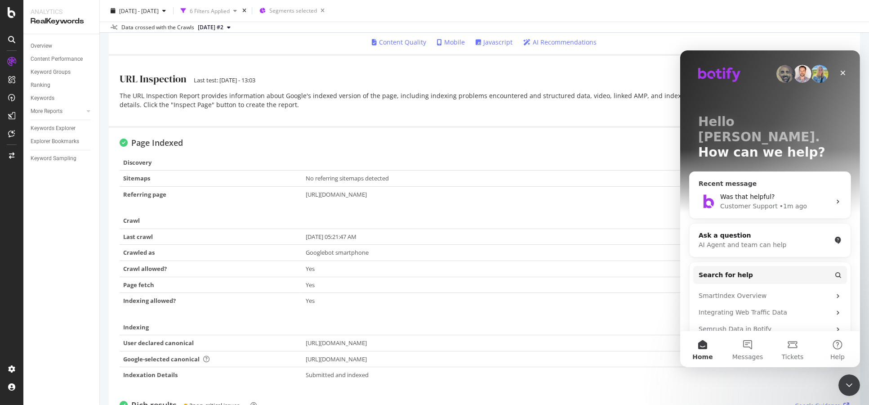
click at [782, 192] on div "Was that helpful?" at bounding box center [775, 196] width 111 height 9
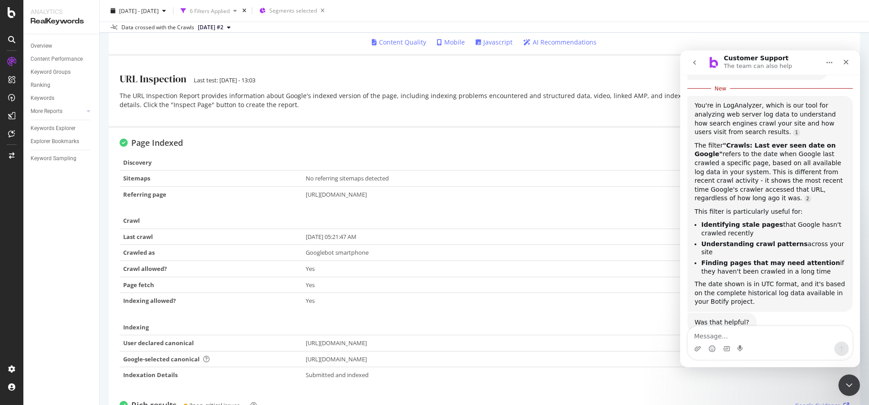
scroll to position [102, 0]
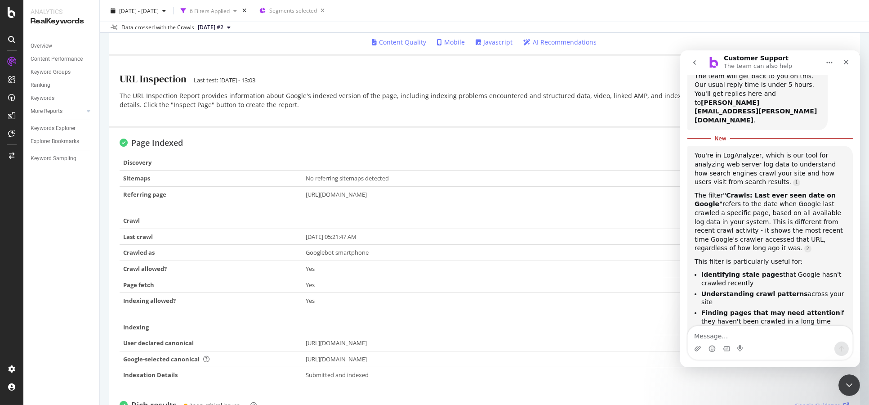
drag, startPoint x: 714, startPoint y: 202, endPoint x: 823, endPoint y: 210, distance: 109.1
click at [823, 210] on div "The filter "Crawls: Last ever seen date on Google" refers to the date when Goog…" at bounding box center [769, 222] width 151 height 62
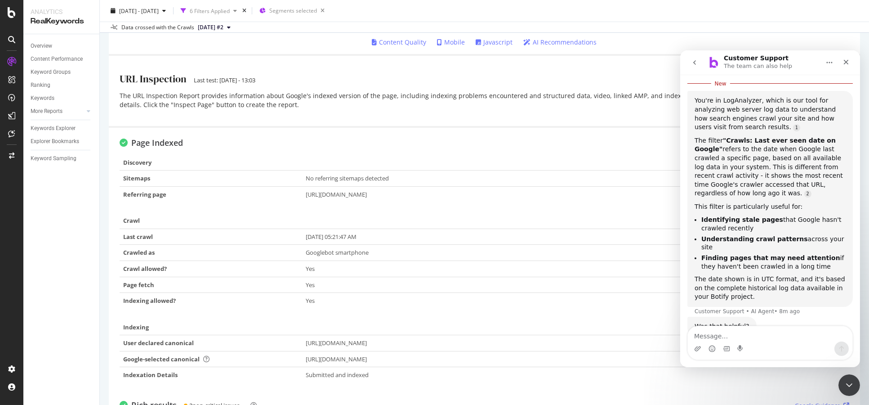
scroll to position [161, 0]
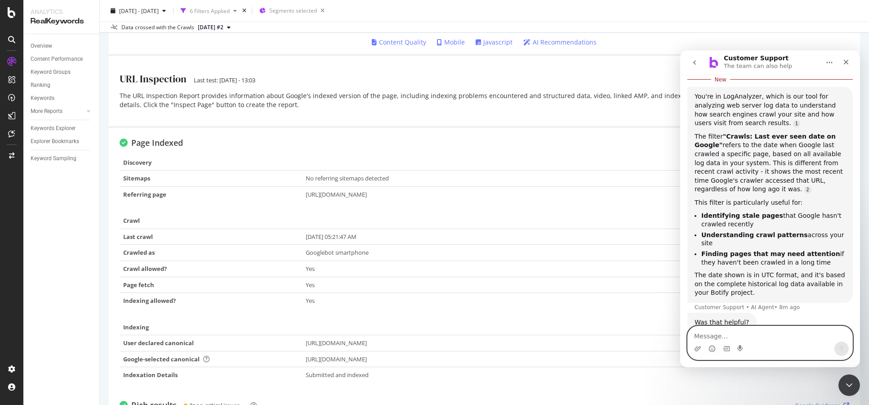
click at [730, 339] on textarea "Message…" at bounding box center [769, 333] width 165 height 15
type textarea "if google"
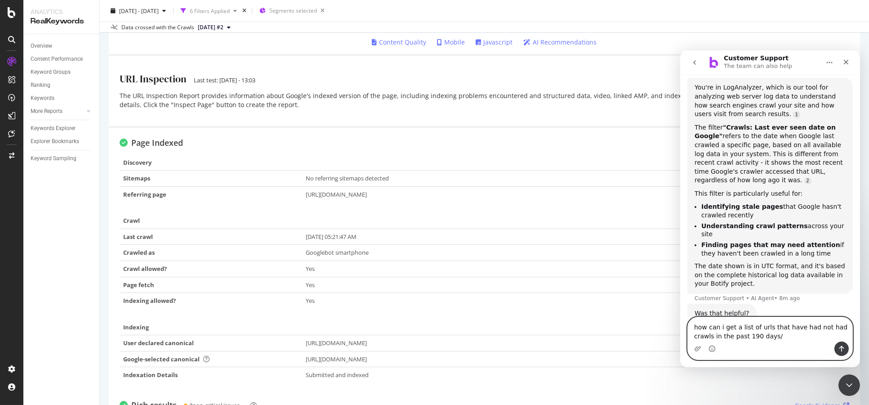
type textarea "how can i get a list of urls that have had not had crawls in the past 190 days/"
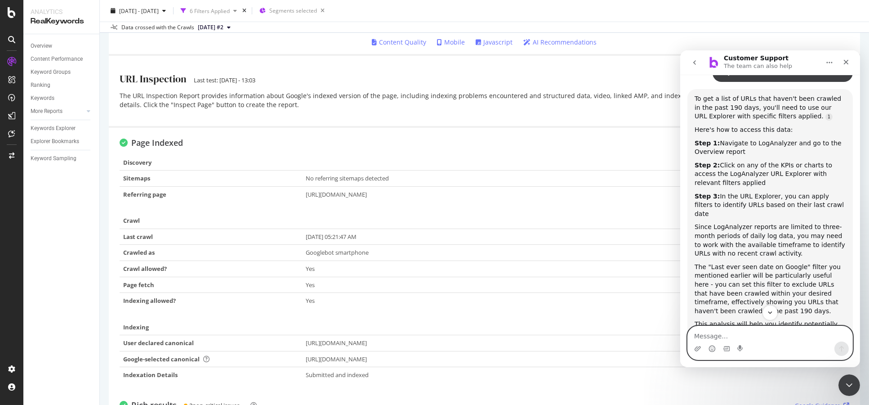
scroll to position [463, 0]
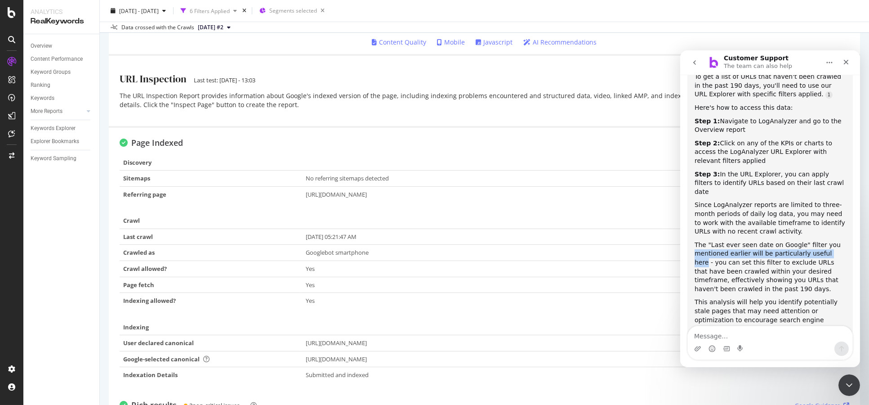
drag, startPoint x: 692, startPoint y: 209, endPoint x: 826, endPoint y: 213, distance: 134.0
click at [826, 213] on div "To get a list of URLs that haven't been crawled in the past 190 days, you'll ne…" at bounding box center [769, 202] width 165 height 271
click at [823, 241] on div "The "Last ever seen date on Google" filter you mentioned earlier will be partic…" at bounding box center [769, 267] width 151 height 53
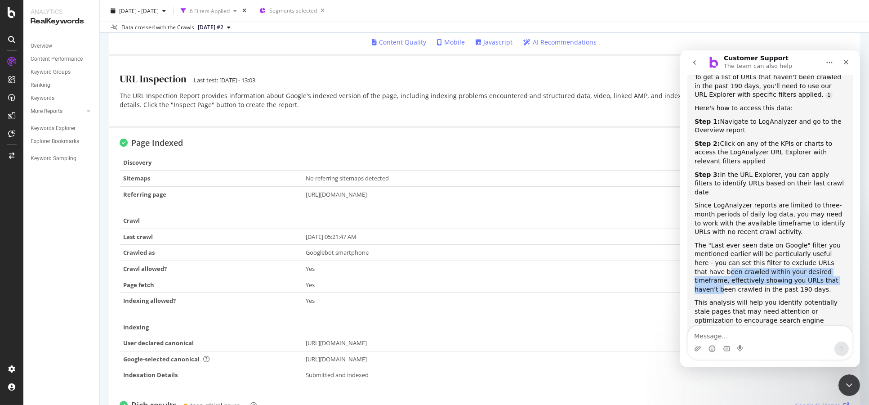
drag, startPoint x: 697, startPoint y: 226, endPoint x: 813, endPoint y: 232, distance: 116.6
click at [813, 241] on div "The "Last ever seen date on Google" filter you mentioned earlier will be partic…" at bounding box center [769, 267] width 151 height 53
click at [814, 241] on div "The "Last ever seen date on Google" filter you mentioned earlier will be partic…" at bounding box center [769, 267] width 151 height 53
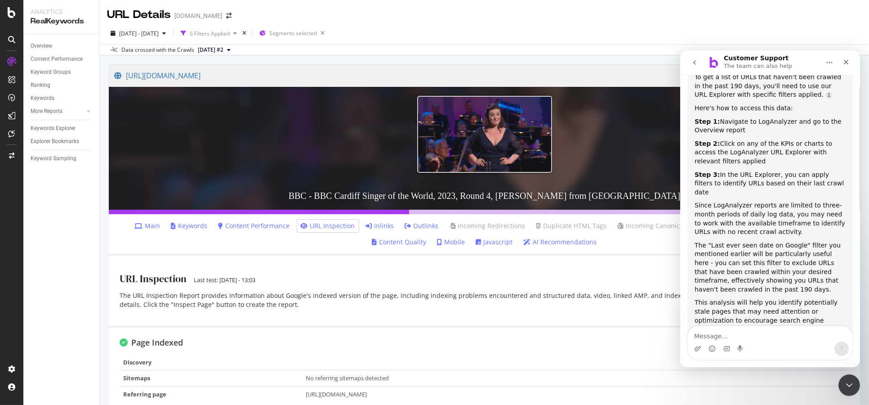
scroll to position [413, 0]
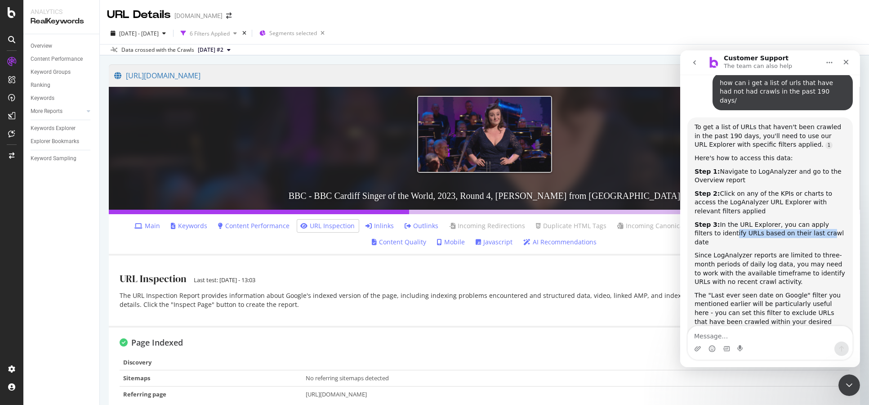
drag, startPoint x: 705, startPoint y: 198, endPoint x: 791, endPoint y: 195, distance: 86.4
click at [791, 220] on div "Step 3: In the URL Explorer, you can apply filters to identify URLs based on th…" at bounding box center [769, 233] width 151 height 27
click at [803, 220] on div "Step 3: In the URL Explorer, you can apply filters to identify URLs based on th…" at bounding box center [769, 233] width 151 height 27
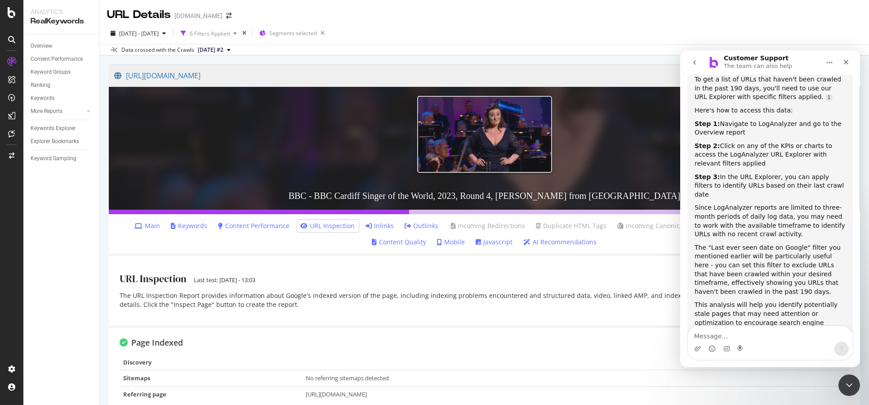
scroll to position [463, 0]
